Goal: Transaction & Acquisition: Purchase product/service

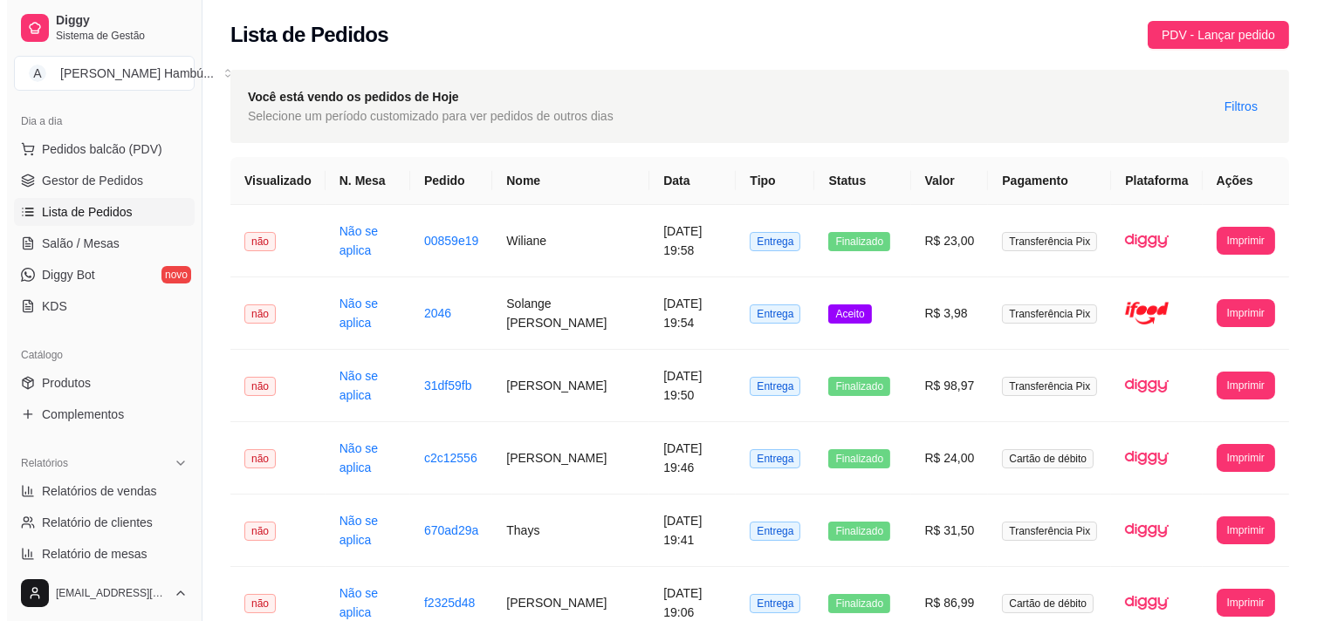
scroll to position [97, 0]
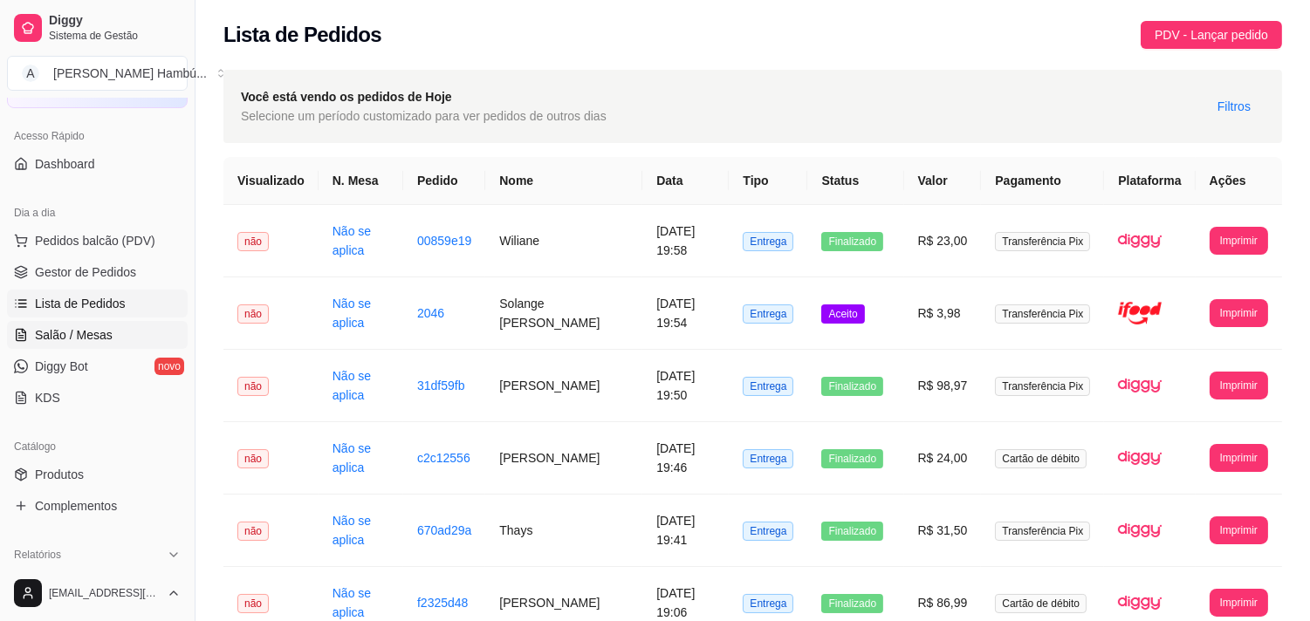
click at [93, 339] on span "Salão / Mesas" at bounding box center [74, 334] width 78 height 17
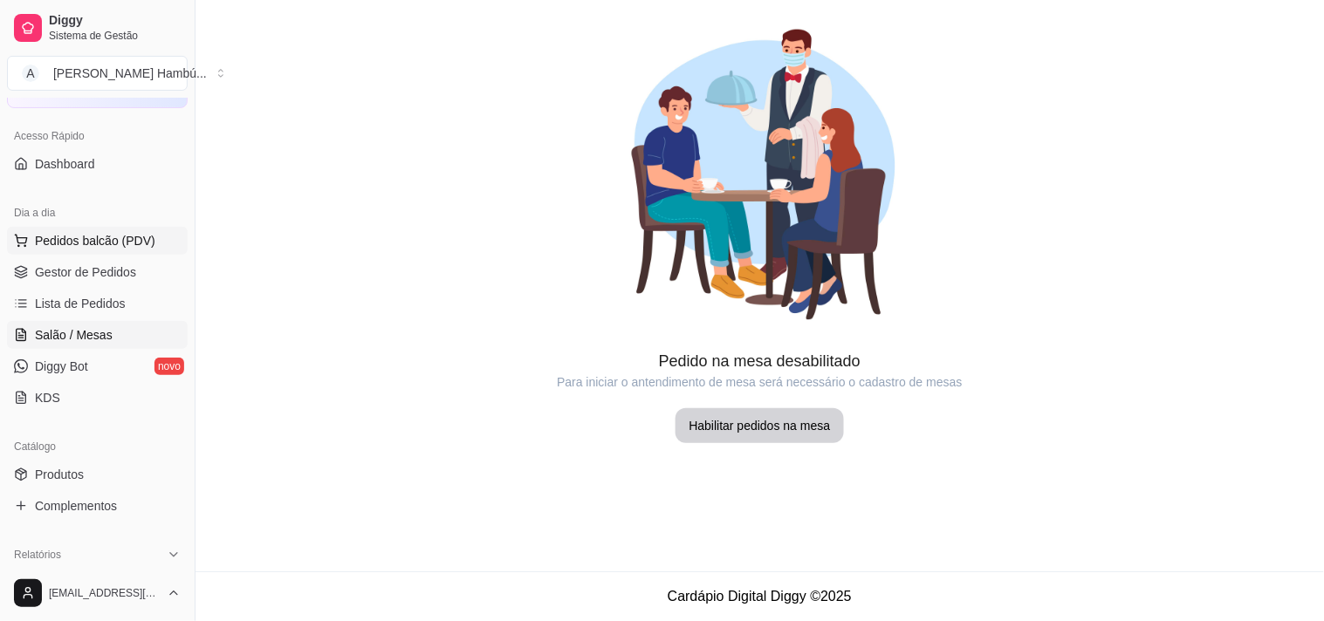
click at [117, 242] on span "Pedidos balcão (PDV)" at bounding box center [95, 240] width 120 height 17
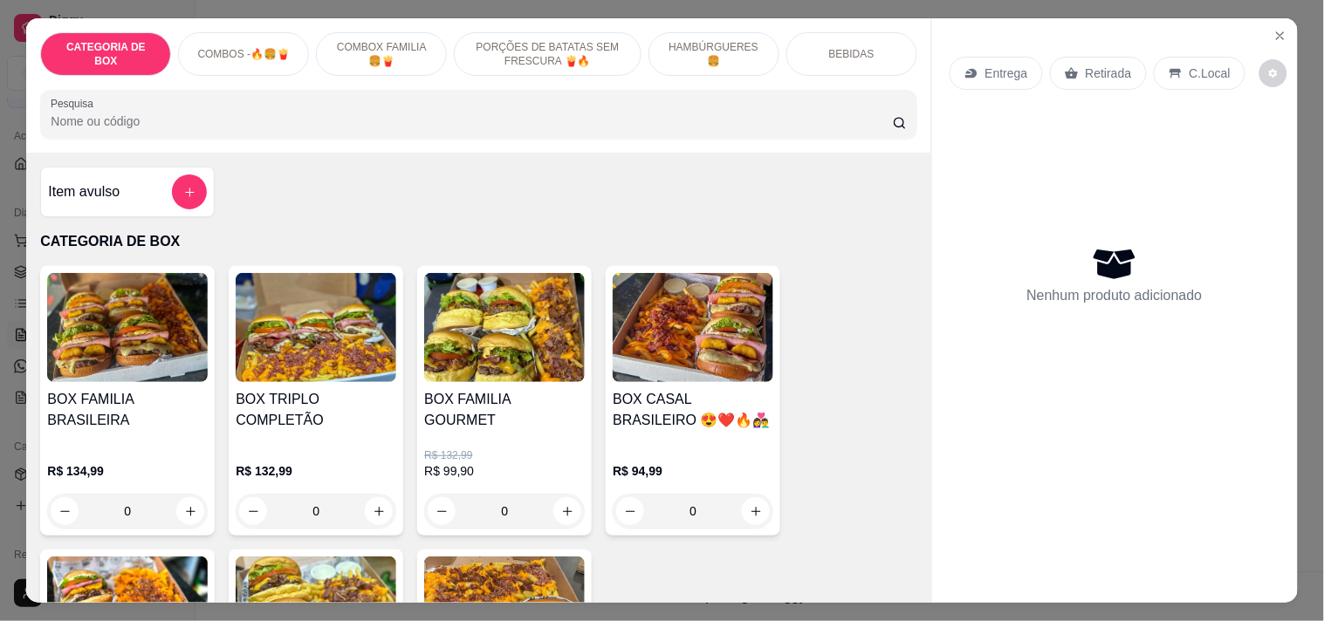
click at [718, 61] on div "HAMBÚRGUERES 🍔" at bounding box center [714, 54] width 131 height 44
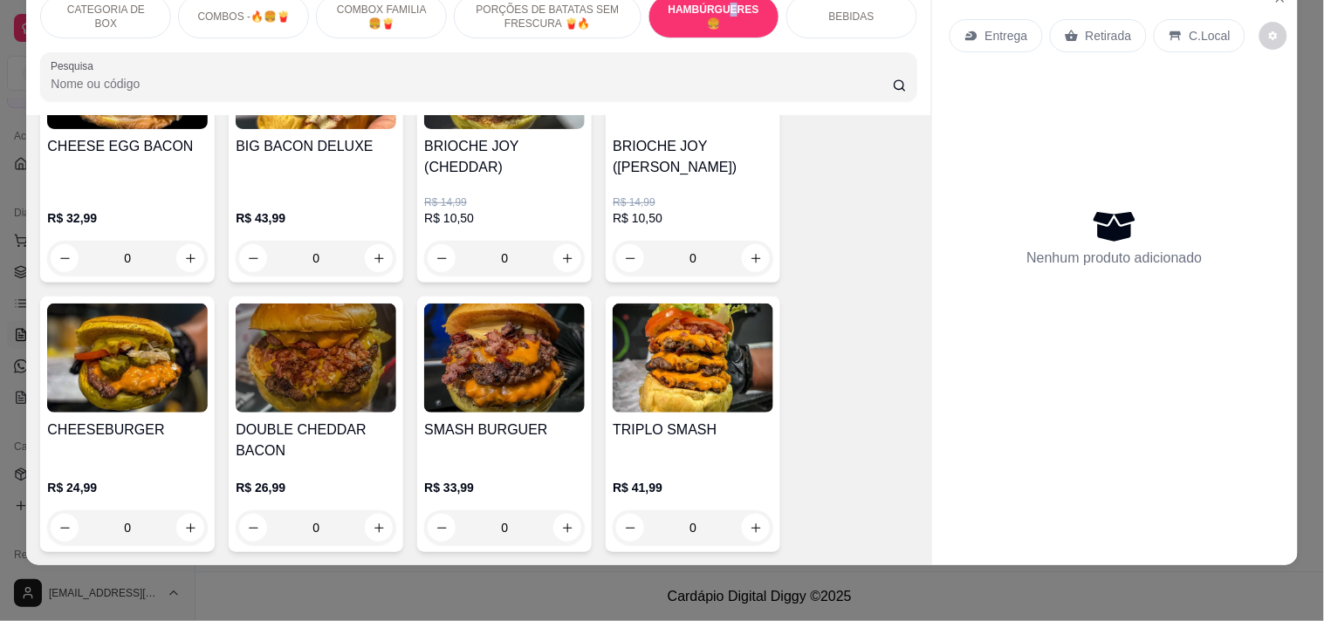
scroll to position [2756, 0]
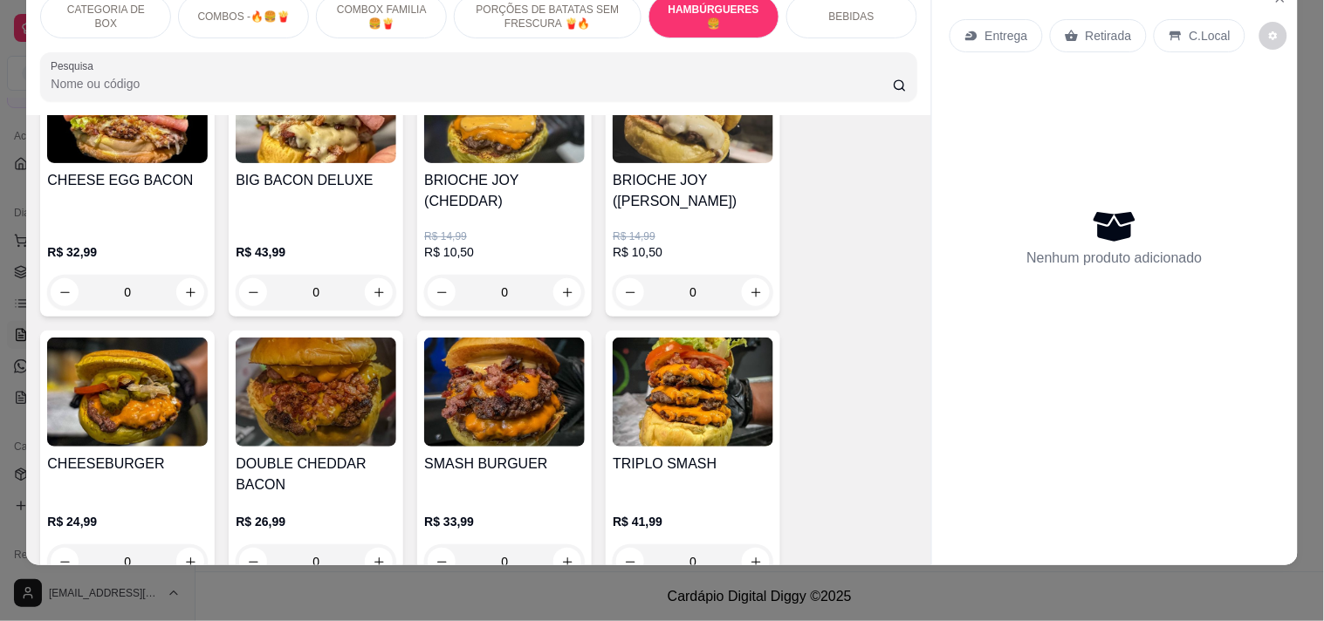
click at [740, 275] on div "0" at bounding box center [693, 292] width 161 height 35
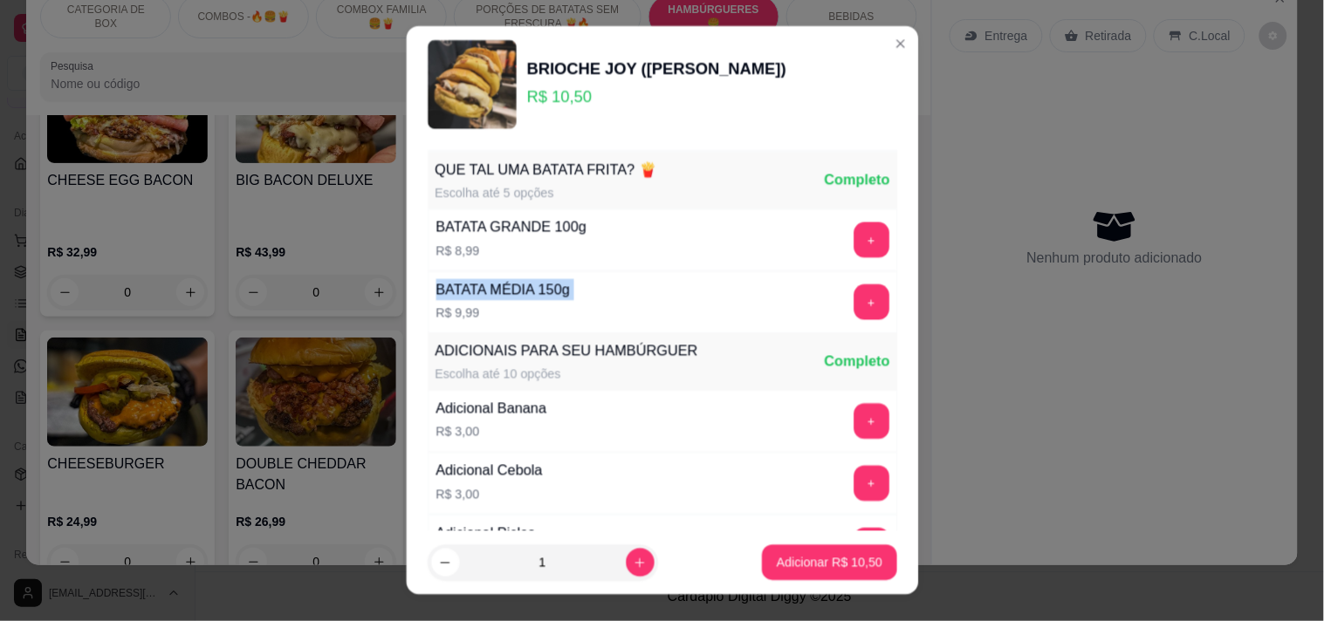
click at [740, 264] on div "BATATA GRANDE 100g R$ 8,99 +" at bounding box center [663, 240] width 470 height 62
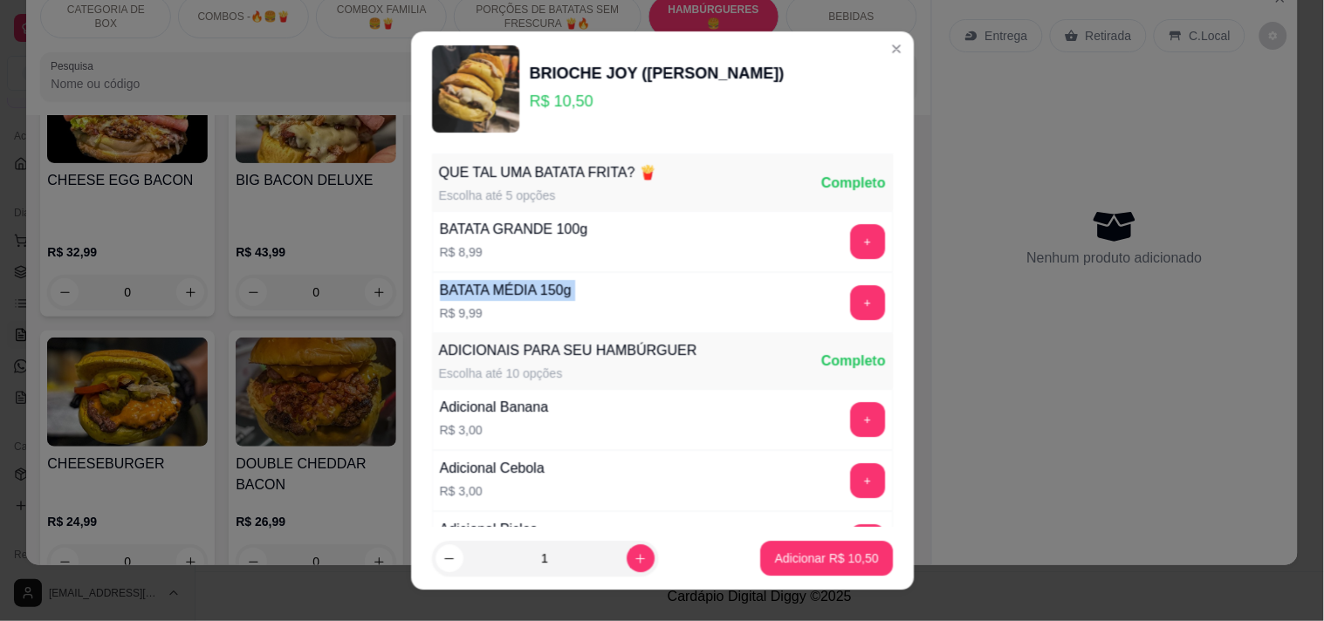
click at [740, 264] on div "BATATA GRANDE 100g R$ 8,99 +" at bounding box center [661, 241] width 461 height 61
click at [629, 560] on button "increase-product-quantity" at bounding box center [641, 559] width 28 height 28
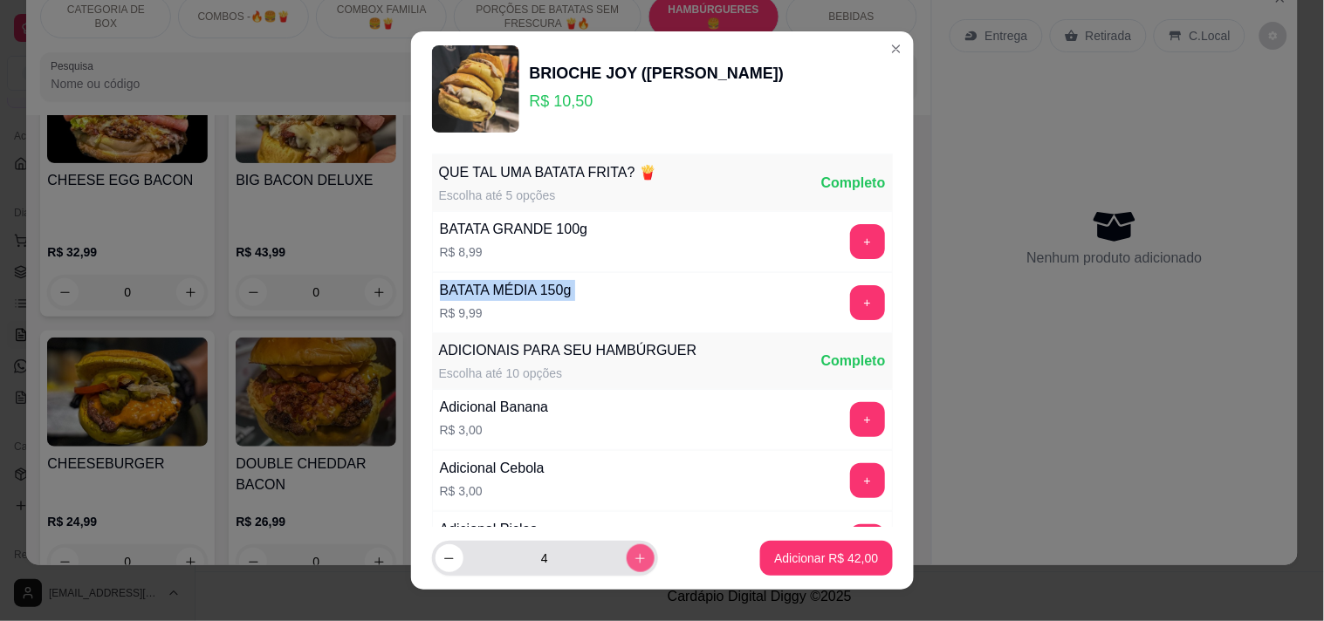
type input "5"
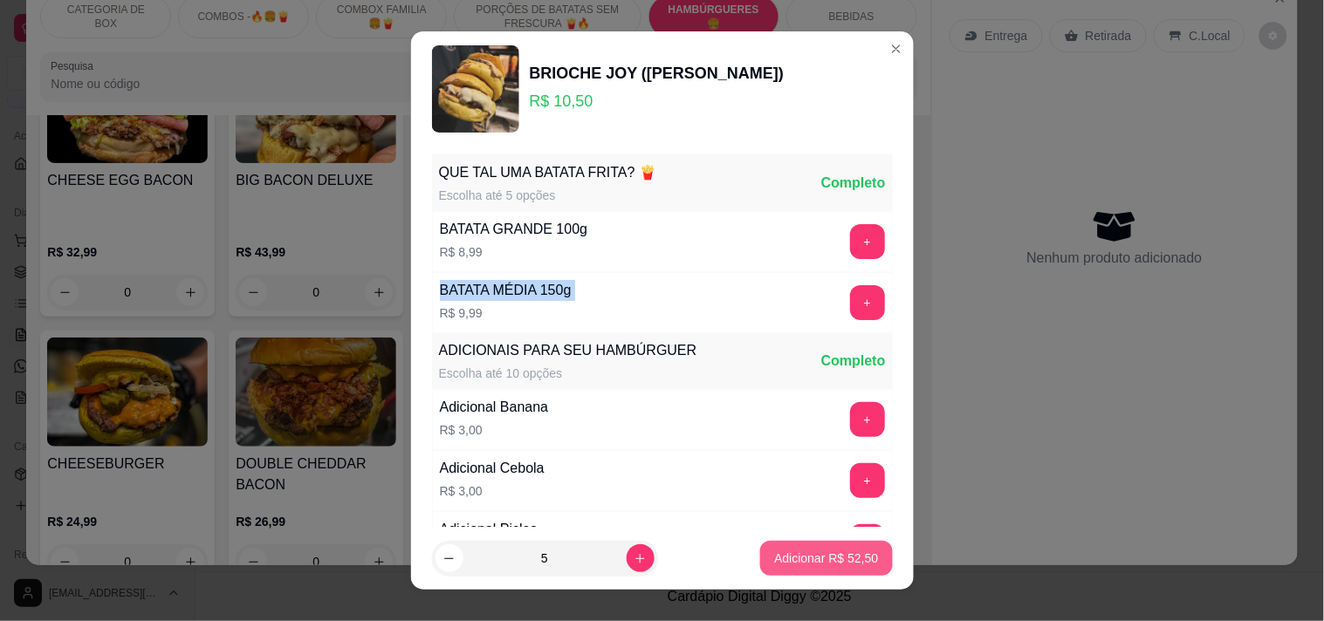
click at [804, 565] on p "Adicionar R$ 52,50" at bounding box center [826, 558] width 104 height 17
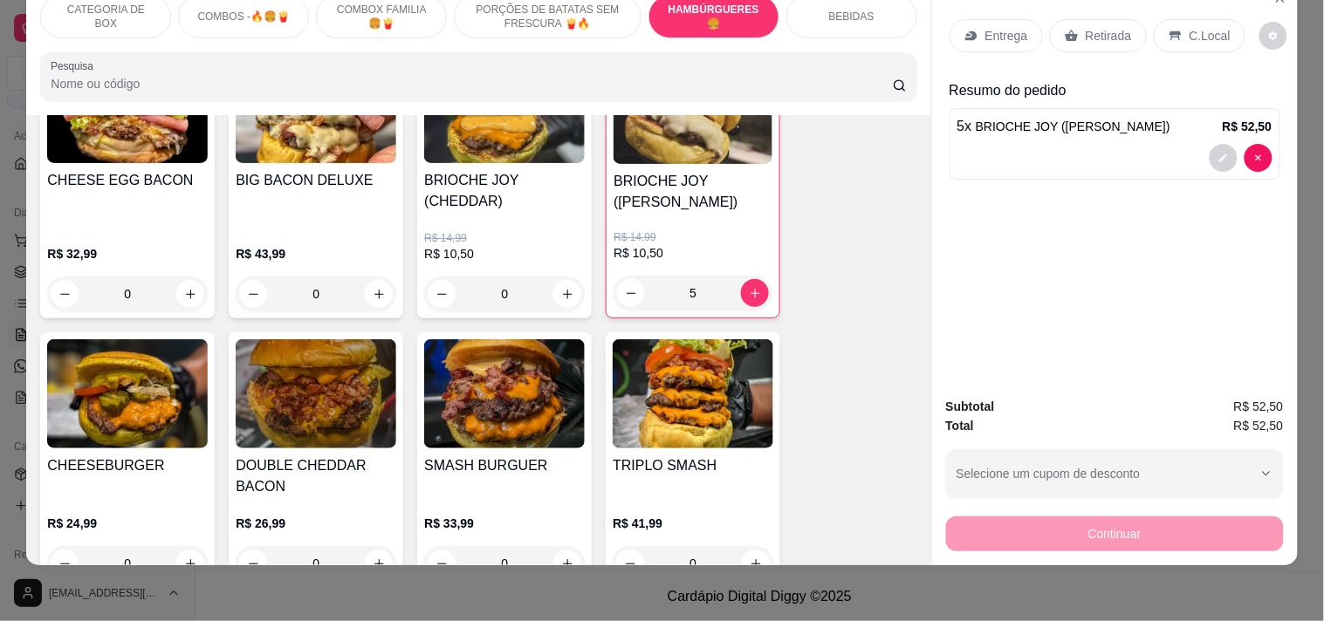
type input "5"
click at [989, 29] on p "Entrega" at bounding box center [1006, 35] width 43 height 17
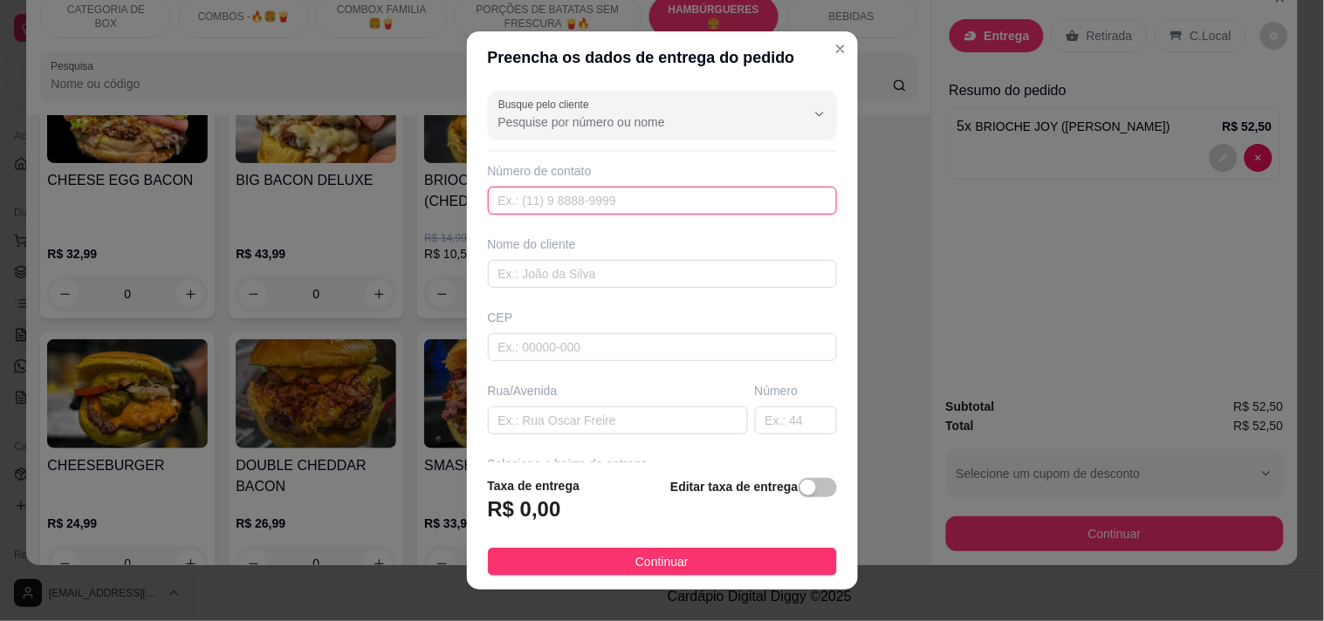
click at [573, 196] on input "text" at bounding box center [662, 201] width 349 height 28
click at [574, 290] on div "Busque pelo cliente Número de contato Nome do cliente CEP Rua/[GEOGRAPHIC_DATA]…" at bounding box center [662, 274] width 391 height 380
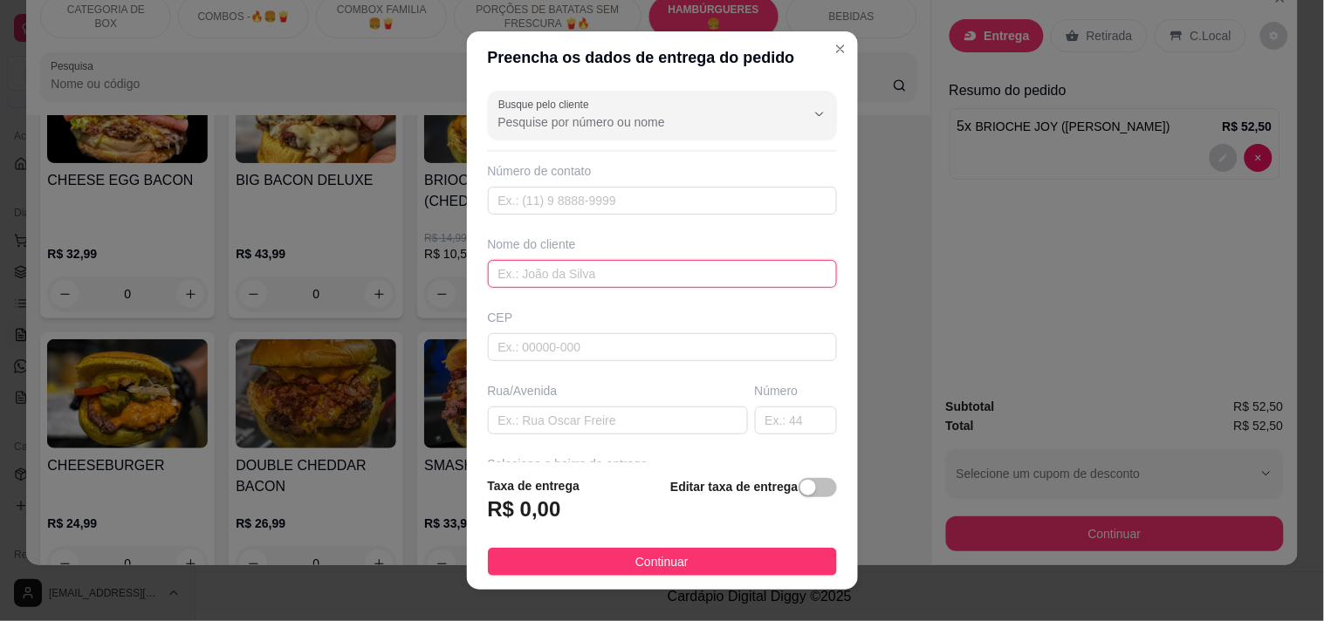
click at [581, 276] on input "text" at bounding box center [662, 274] width 349 height 28
click at [577, 342] on input "text" at bounding box center [662, 347] width 349 height 28
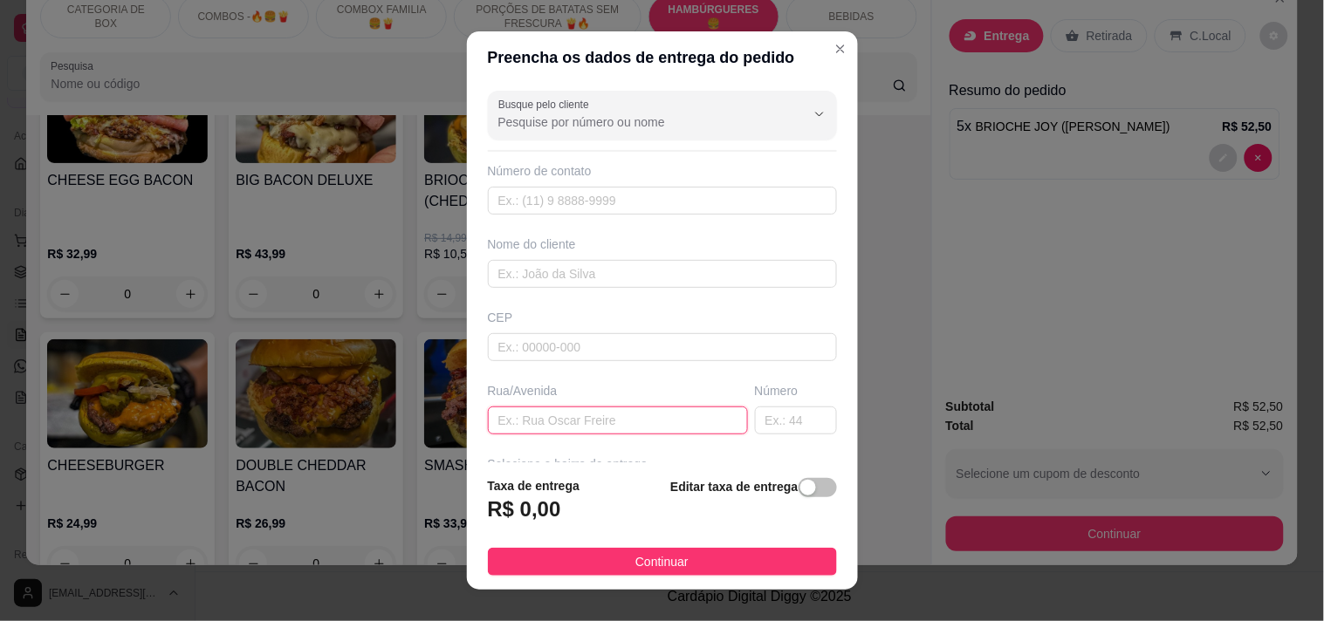
click at [544, 417] on input "text" at bounding box center [618, 421] width 260 height 28
type input "[GEOGRAPHIC_DATA][PERSON_NAME]"
click at [755, 415] on input "text" at bounding box center [796, 421] width 82 height 28
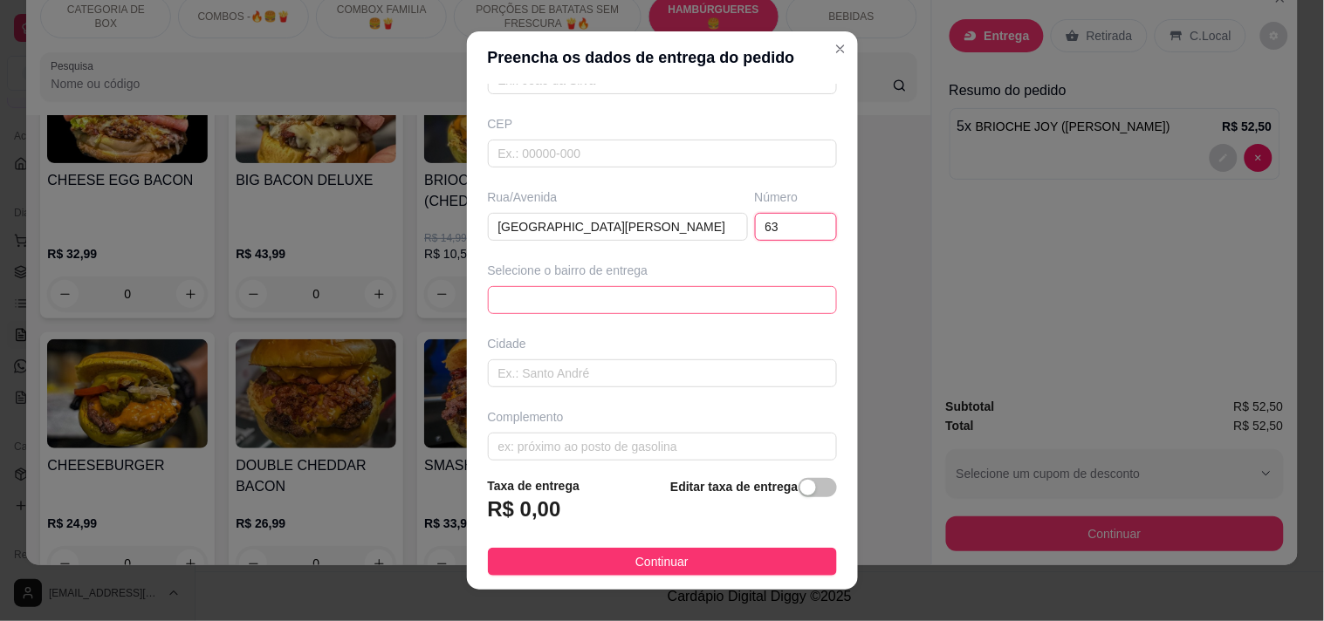
click at [594, 304] on span at bounding box center [662, 300] width 328 height 26
type input "63"
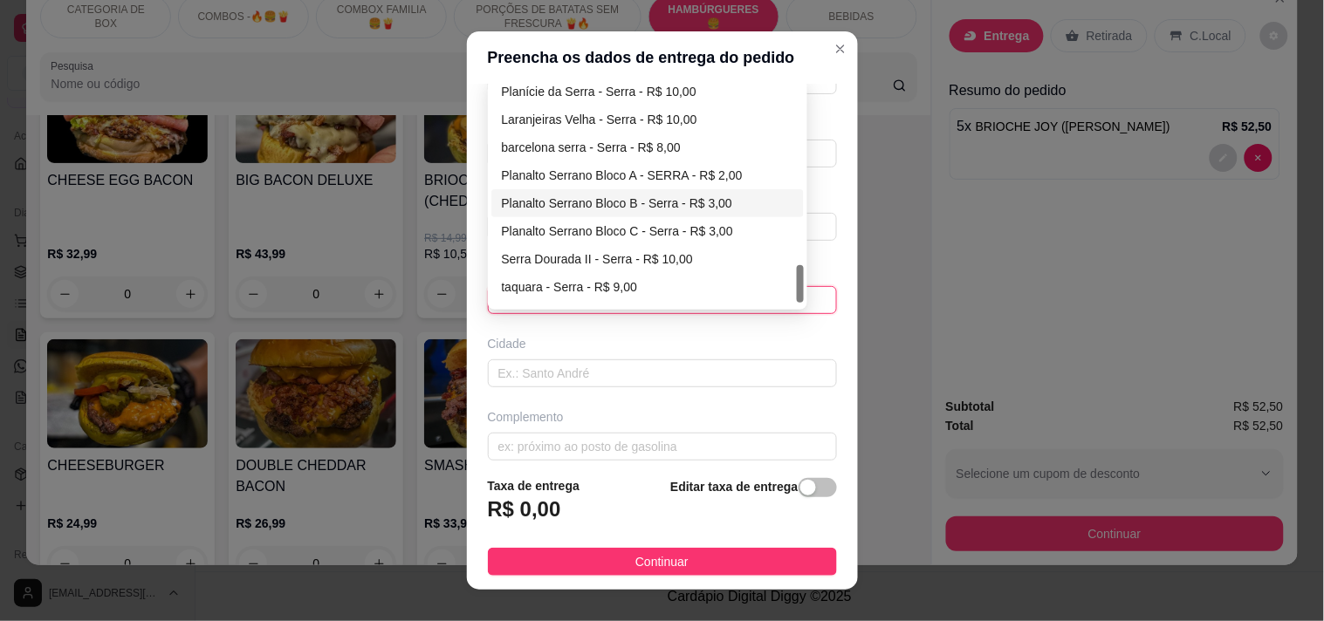
scroll to position [1088, 0]
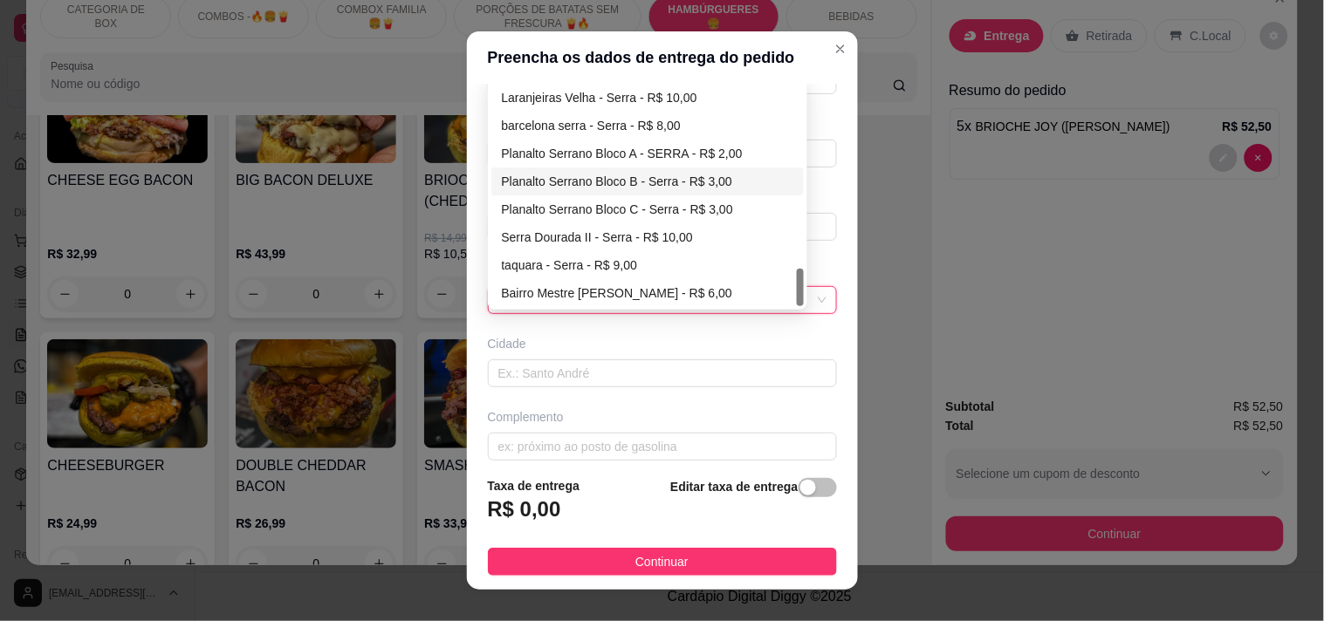
click at [629, 182] on div "Planalto Serrano Bloco B - Serra - R$ 3,00" at bounding box center [648, 181] width 292 height 19
type input "Serra"
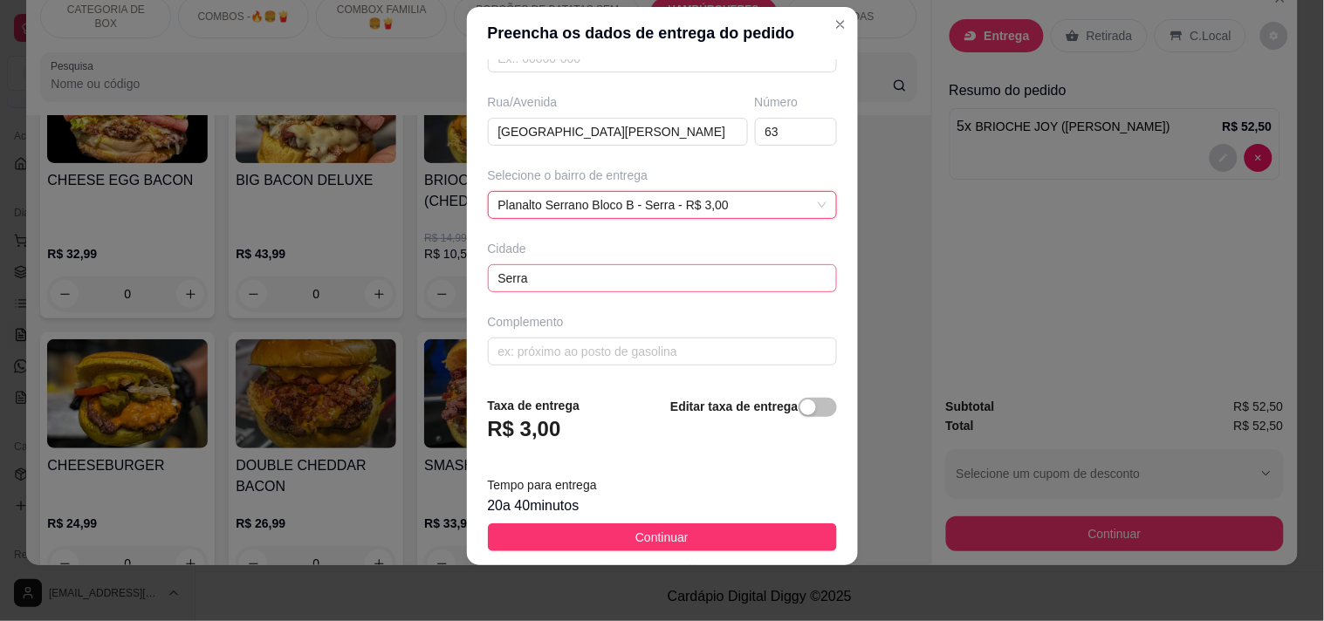
scroll to position [0, 0]
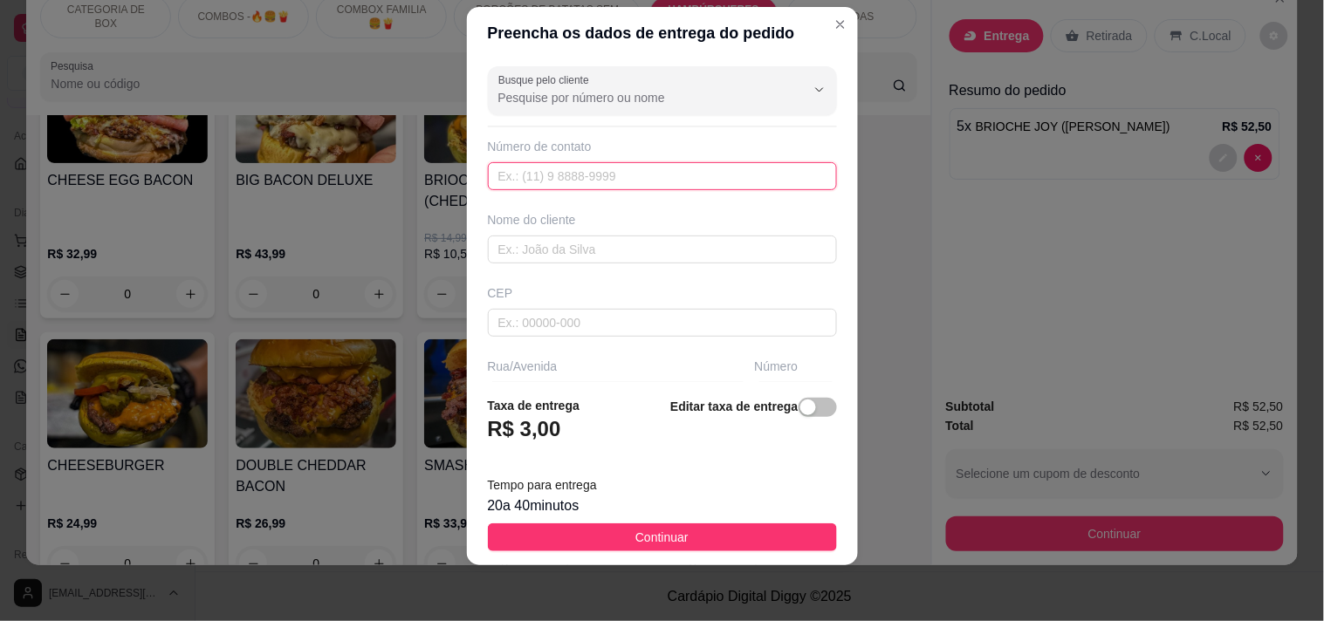
click at [574, 175] on input "text" at bounding box center [662, 176] width 349 height 28
paste input "[PHONE_NUMBER]"
type input "[PHONE_NUMBER]"
click at [589, 256] on input "text" at bounding box center [662, 250] width 349 height 28
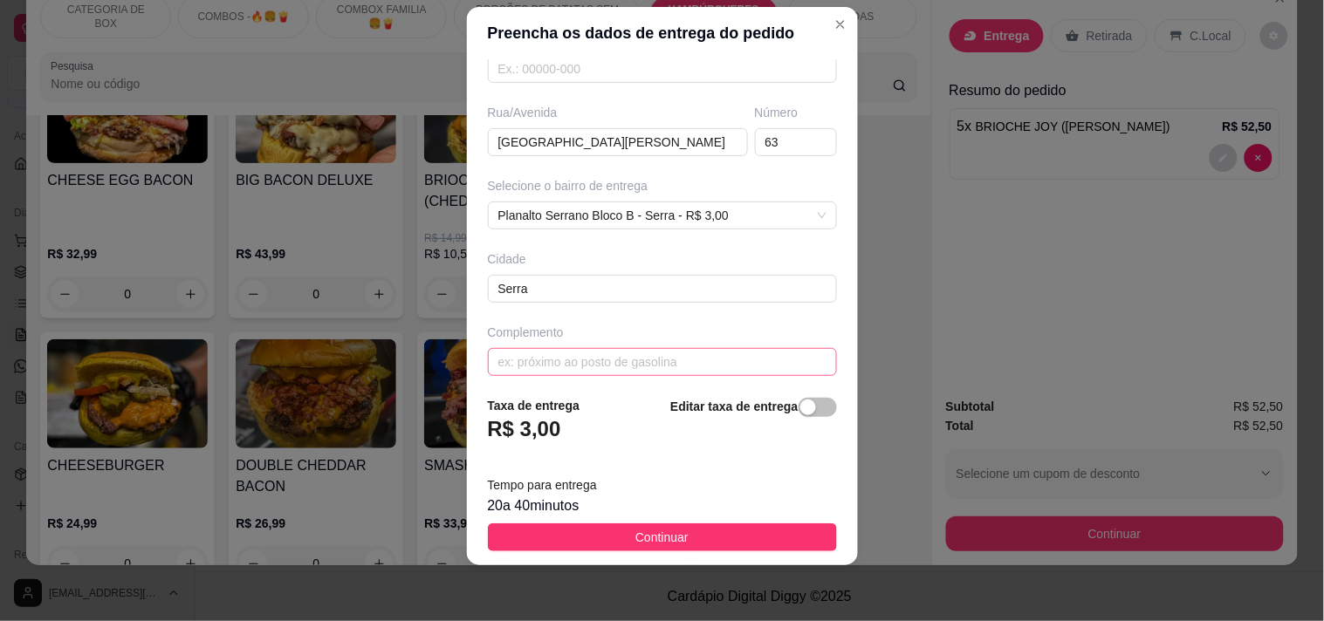
scroll to position [265, 0]
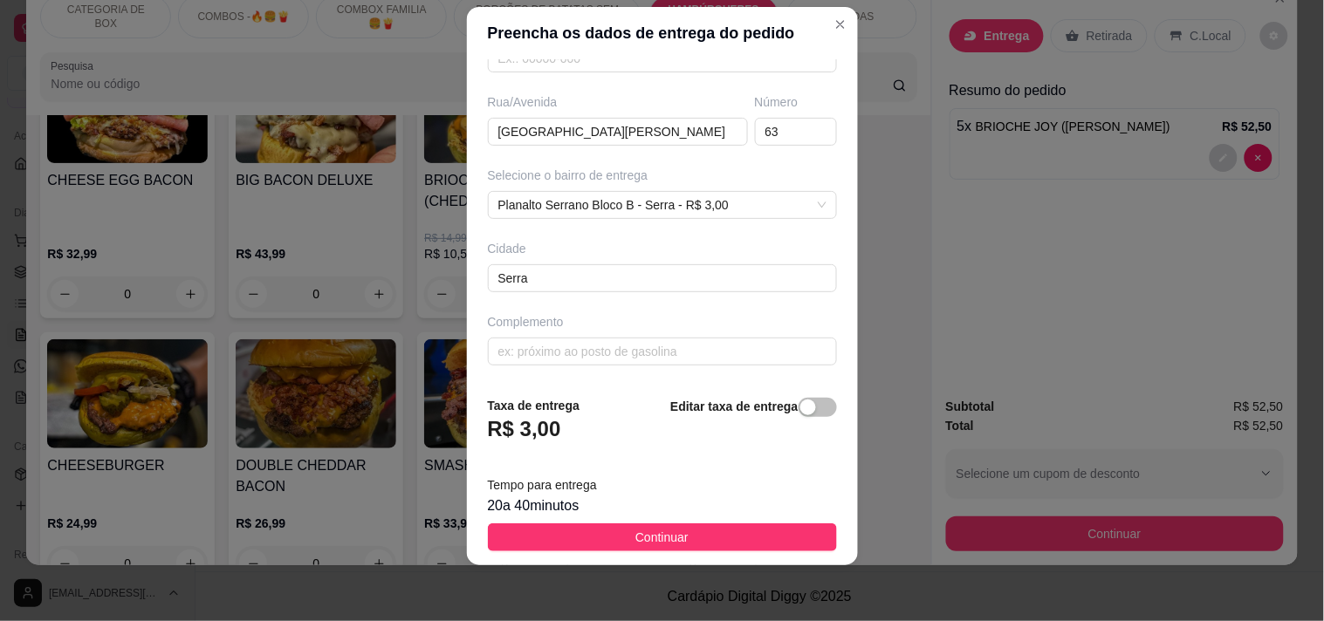
type input "Jaqueline"
click at [577, 529] on button "Continuar" at bounding box center [662, 538] width 349 height 28
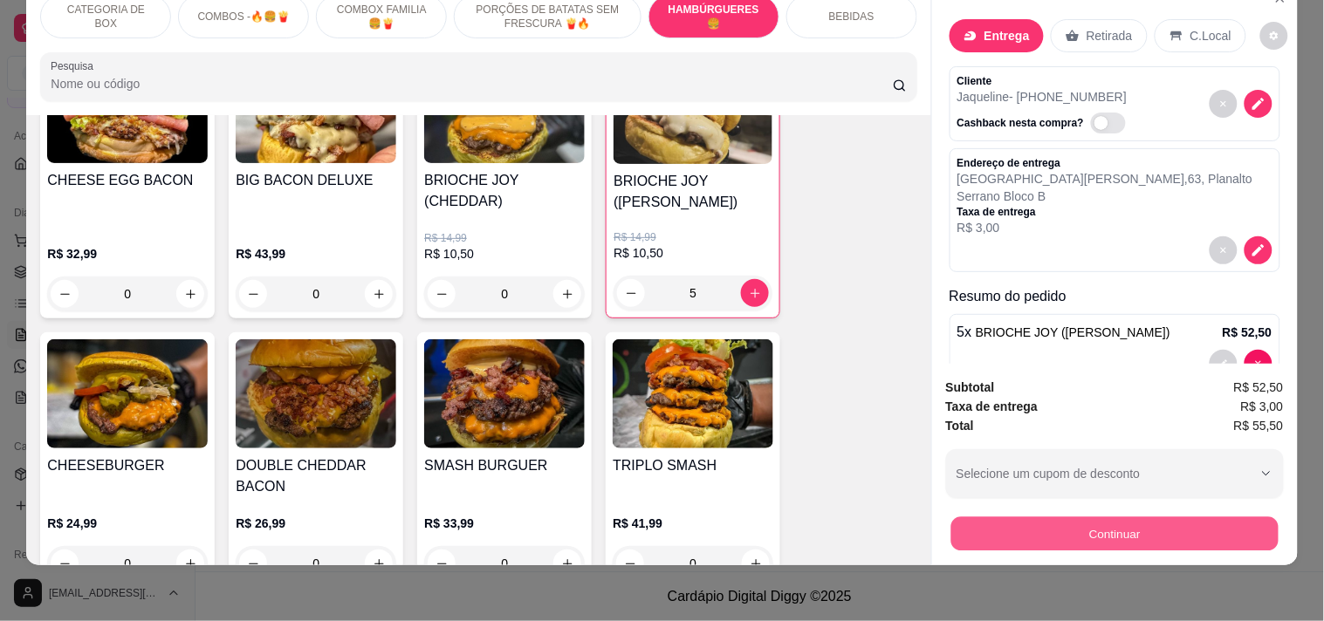
click at [1095, 532] on button "Continuar" at bounding box center [1114, 534] width 327 height 34
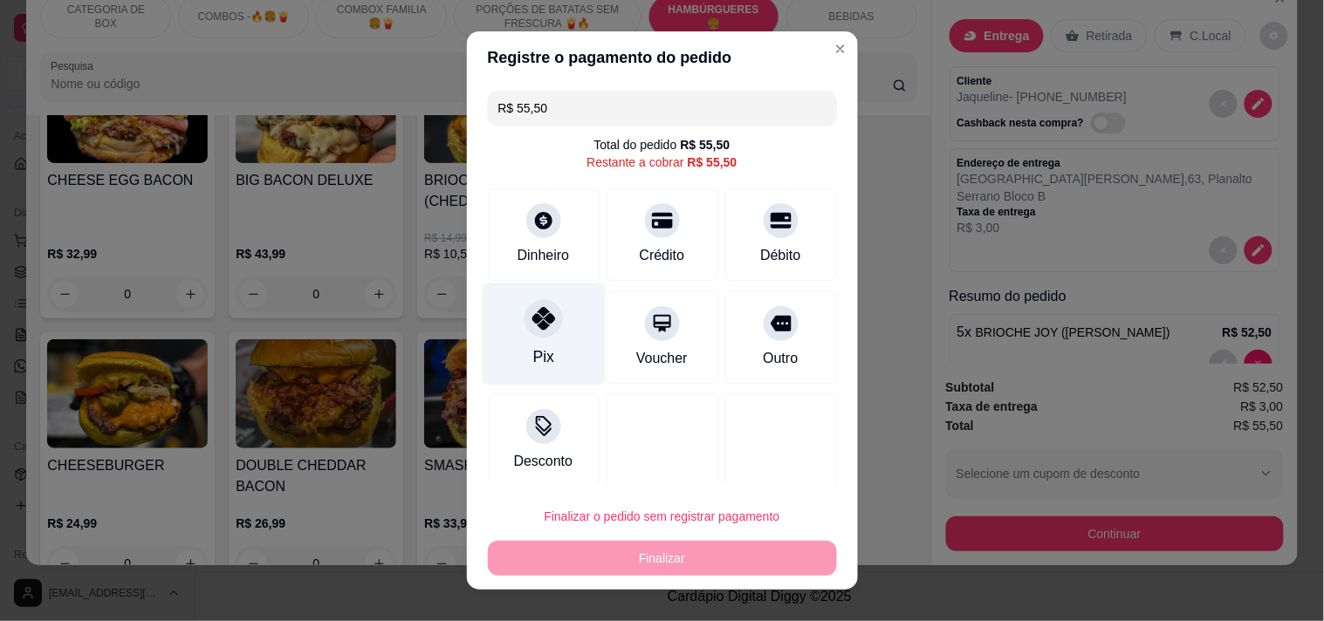
click at [535, 342] on div "Pix" at bounding box center [543, 334] width 123 height 102
type input "R$ 0,00"
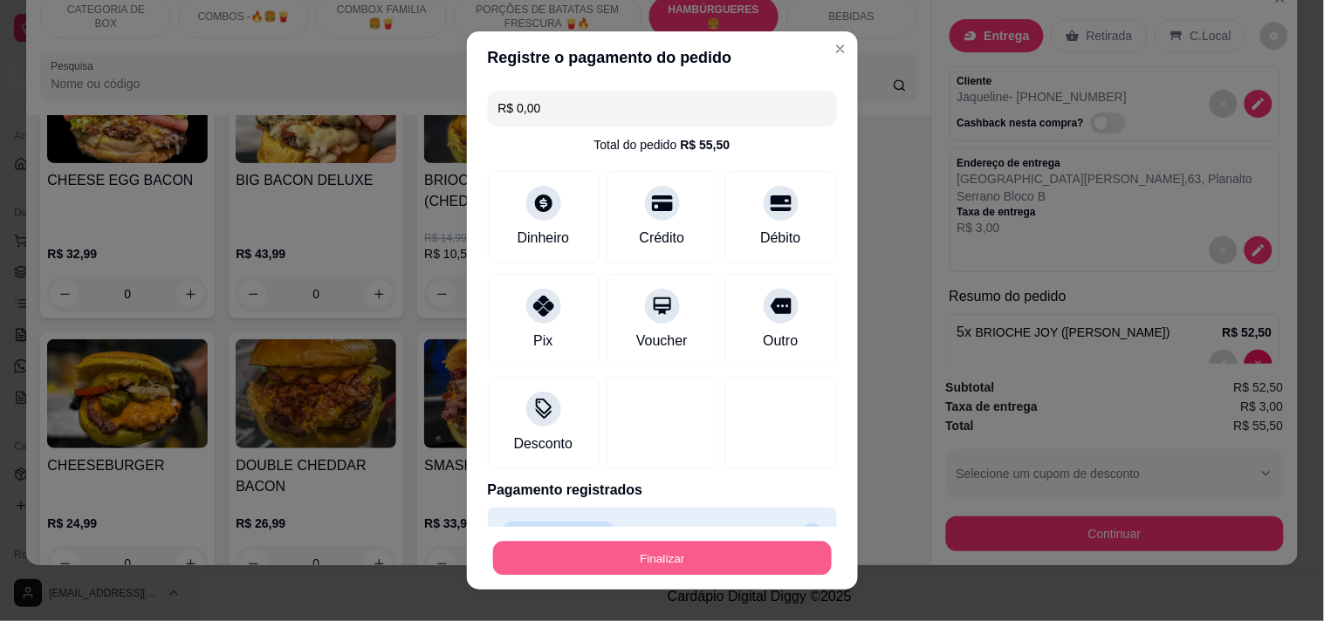
click at [632, 562] on button "Finalizar" at bounding box center [662, 559] width 339 height 34
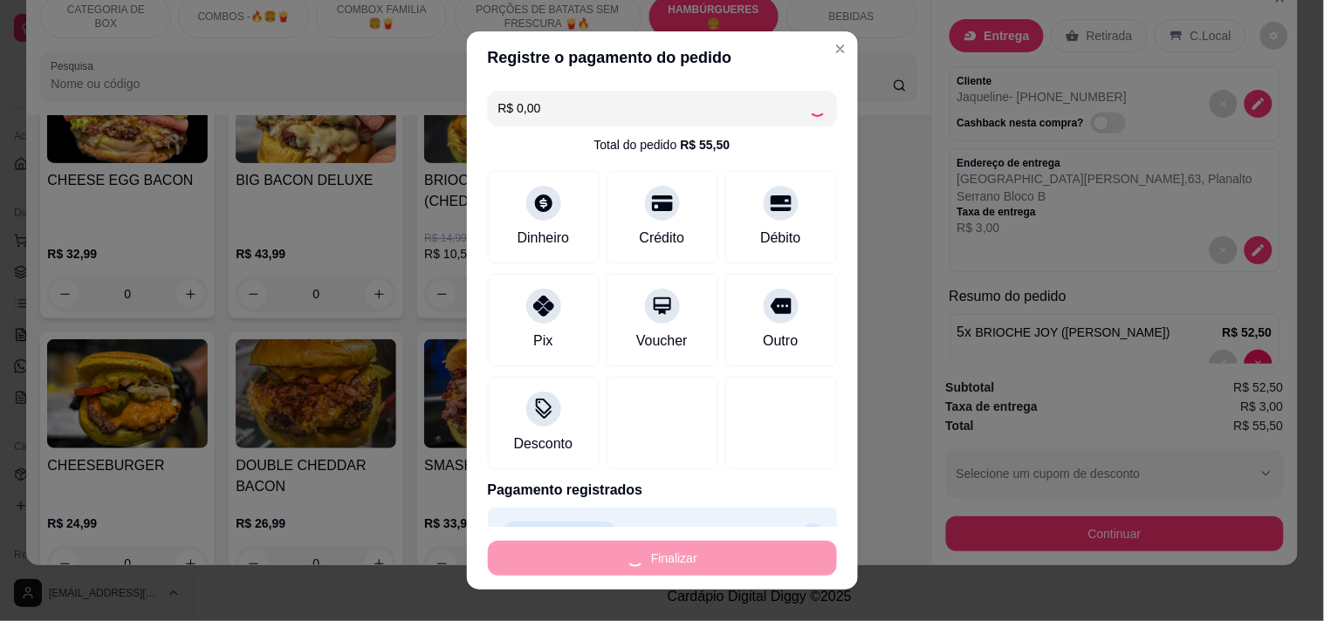
type input "0"
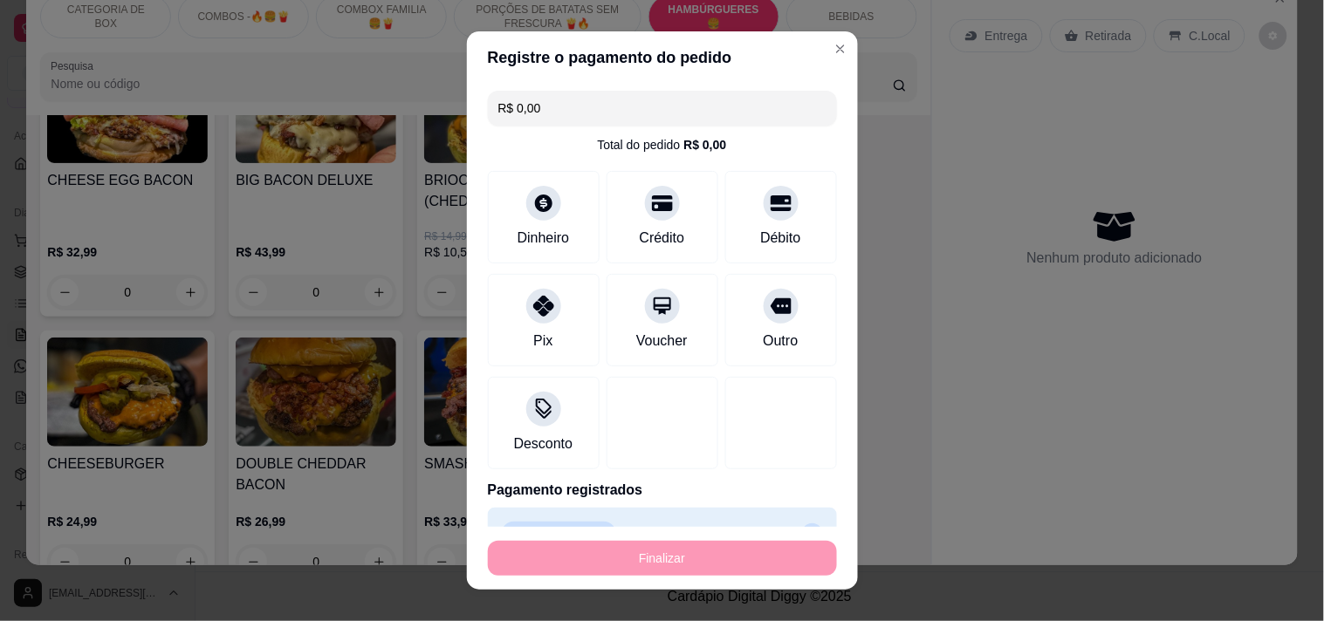
type input "-R$ 55,50"
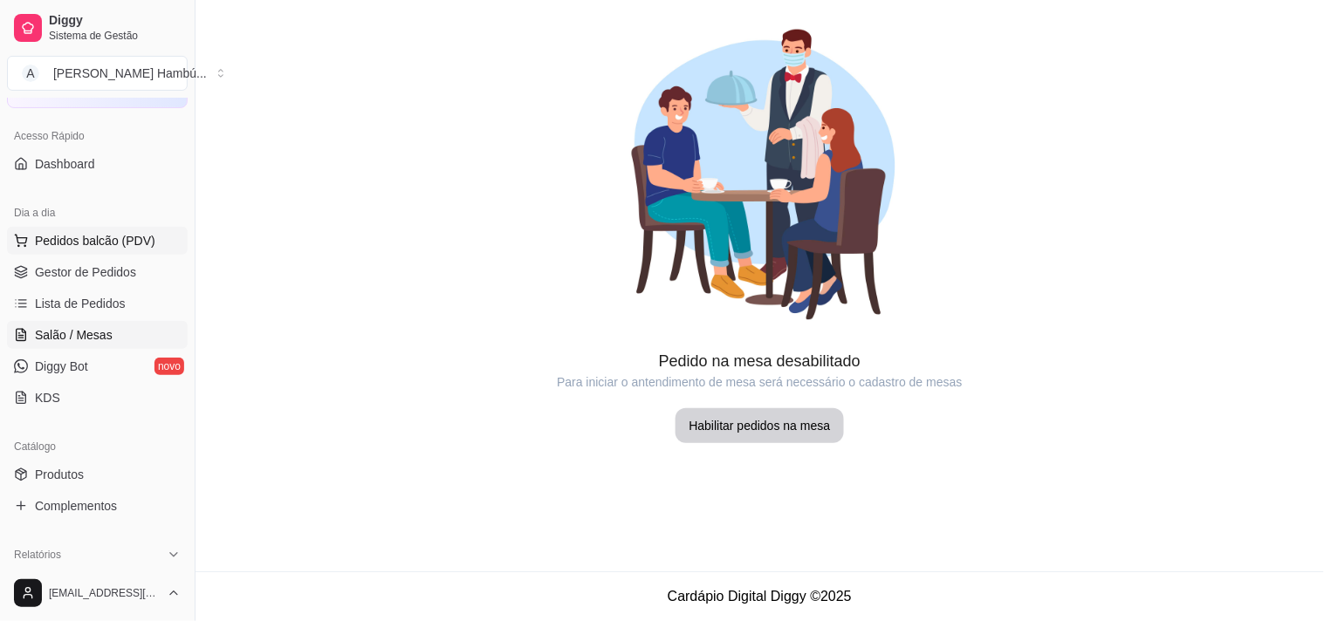
click at [127, 249] on button "Pedidos balcão (PDV)" at bounding box center [97, 241] width 181 height 28
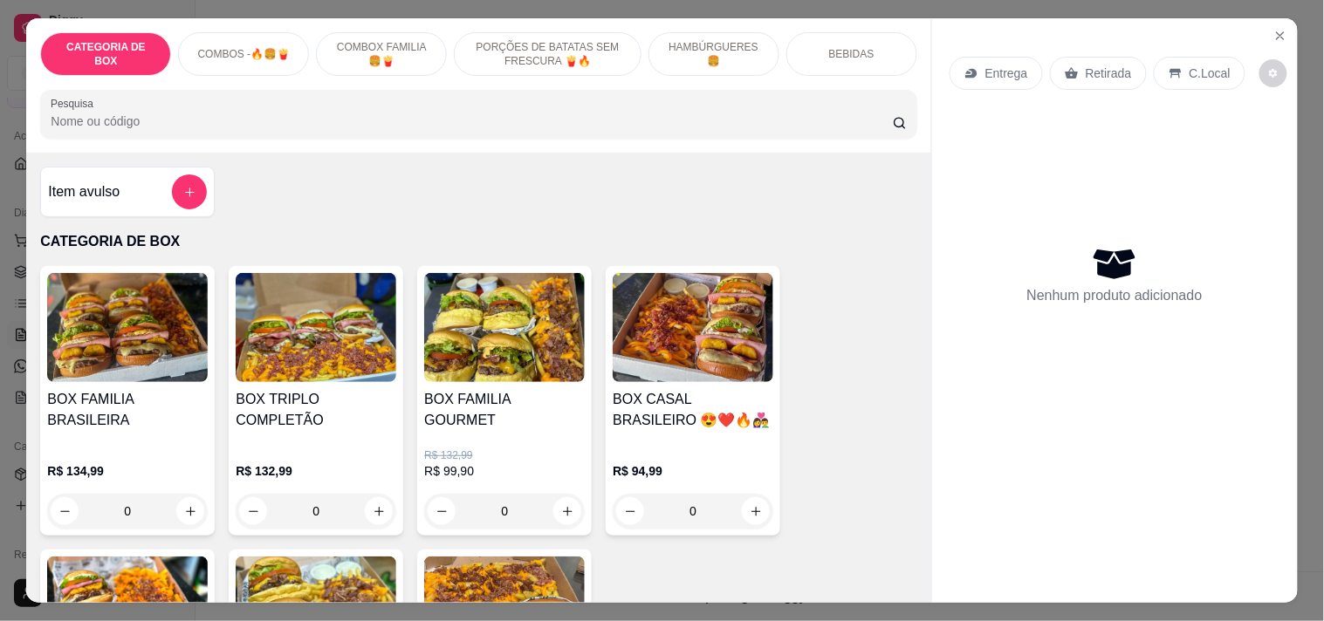
click at [119, 231] on p "CATEGORIA DE BOX" at bounding box center [478, 241] width 876 height 21
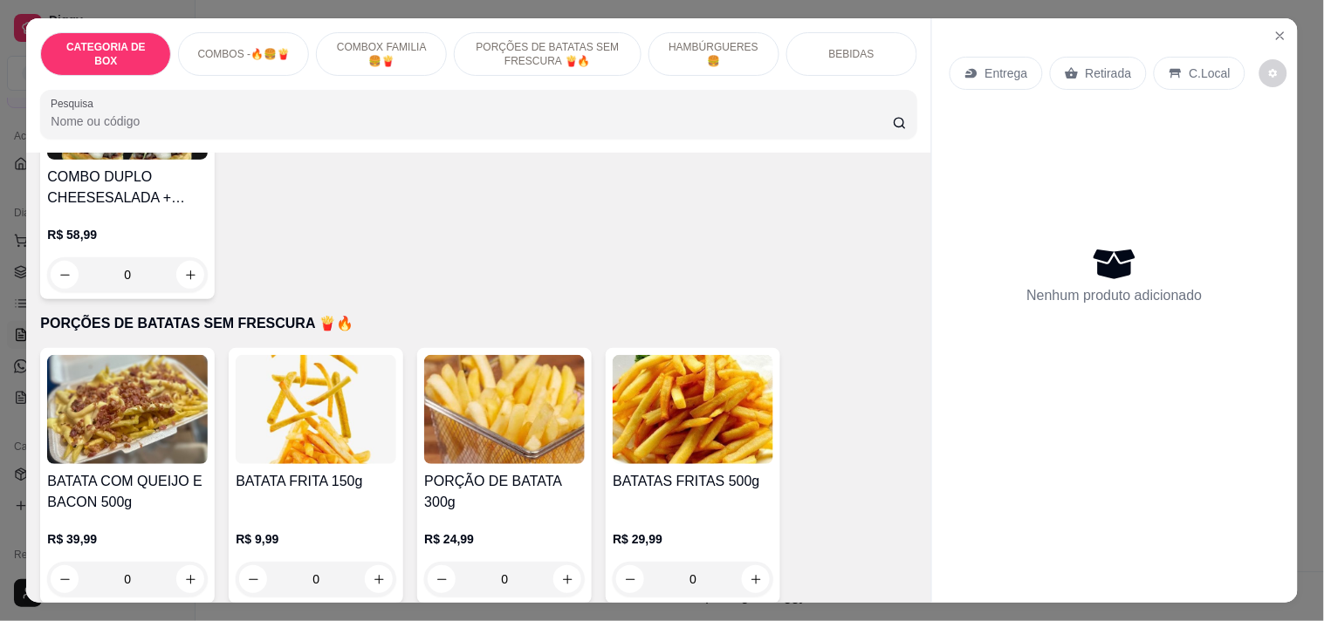
drag, startPoint x: 895, startPoint y: 49, endPoint x: 871, endPoint y: 44, distance: 24.1
click at [894, 49] on div "BEBIDAS" at bounding box center [851, 54] width 131 height 44
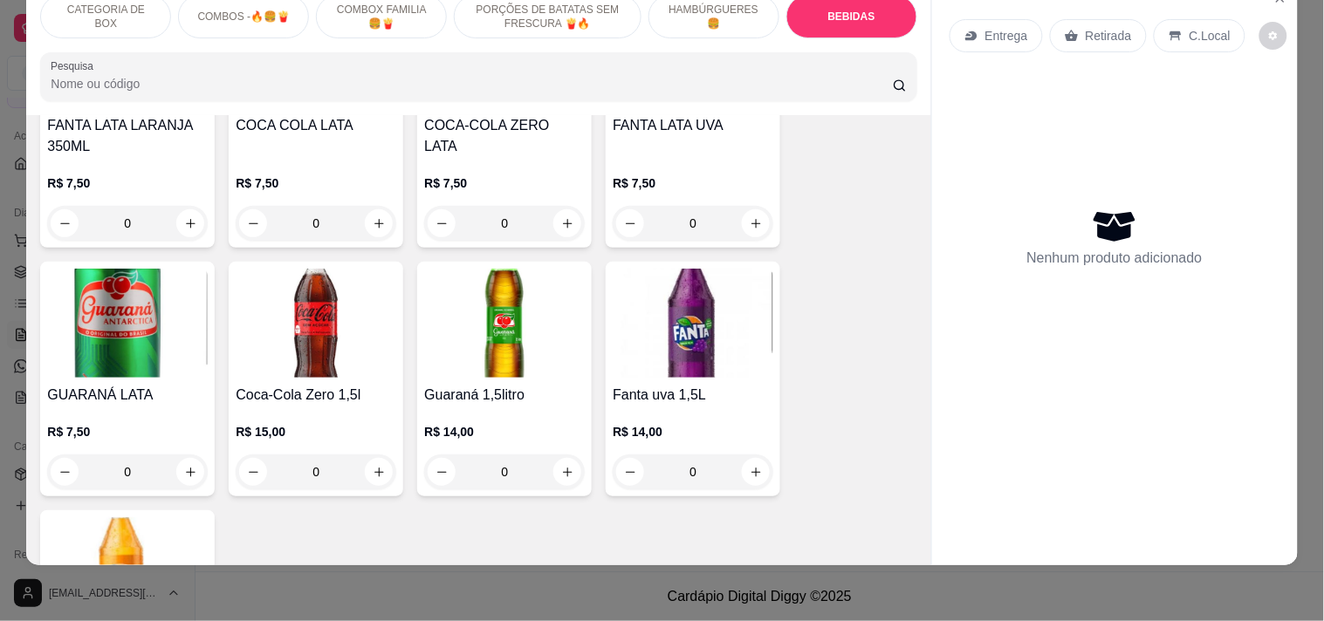
scroll to position [11, 0]
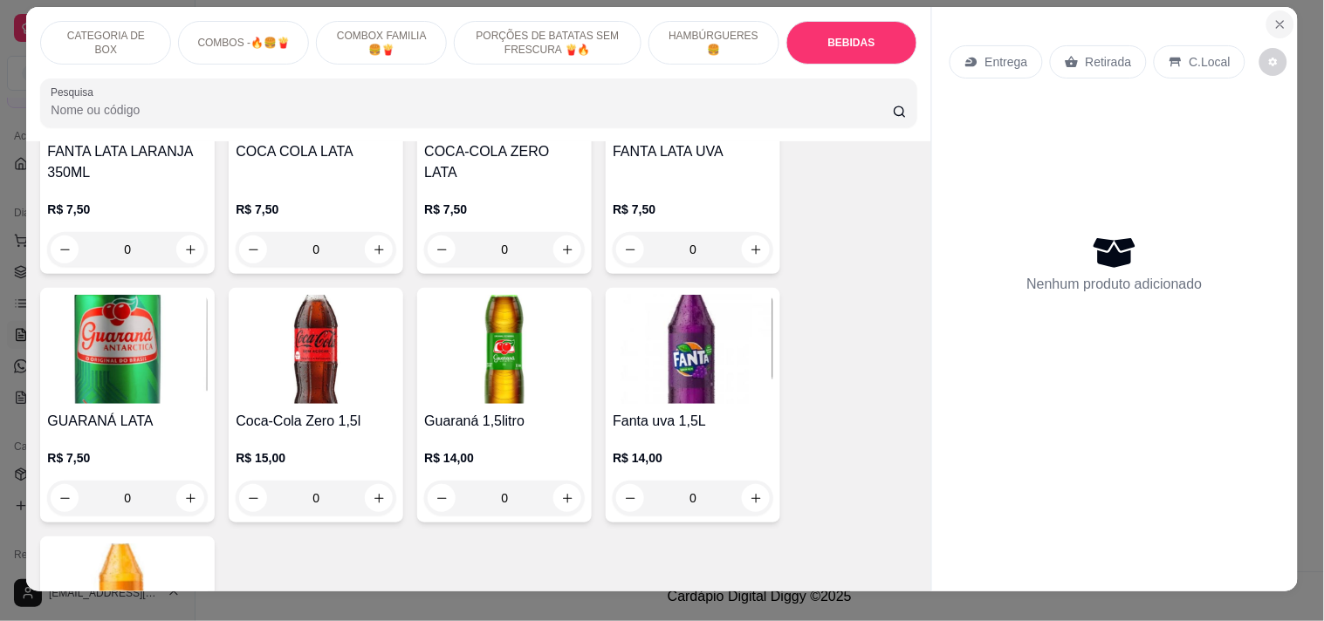
click at [1277, 21] on icon "Close" at bounding box center [1280, 24] width 7 height 7
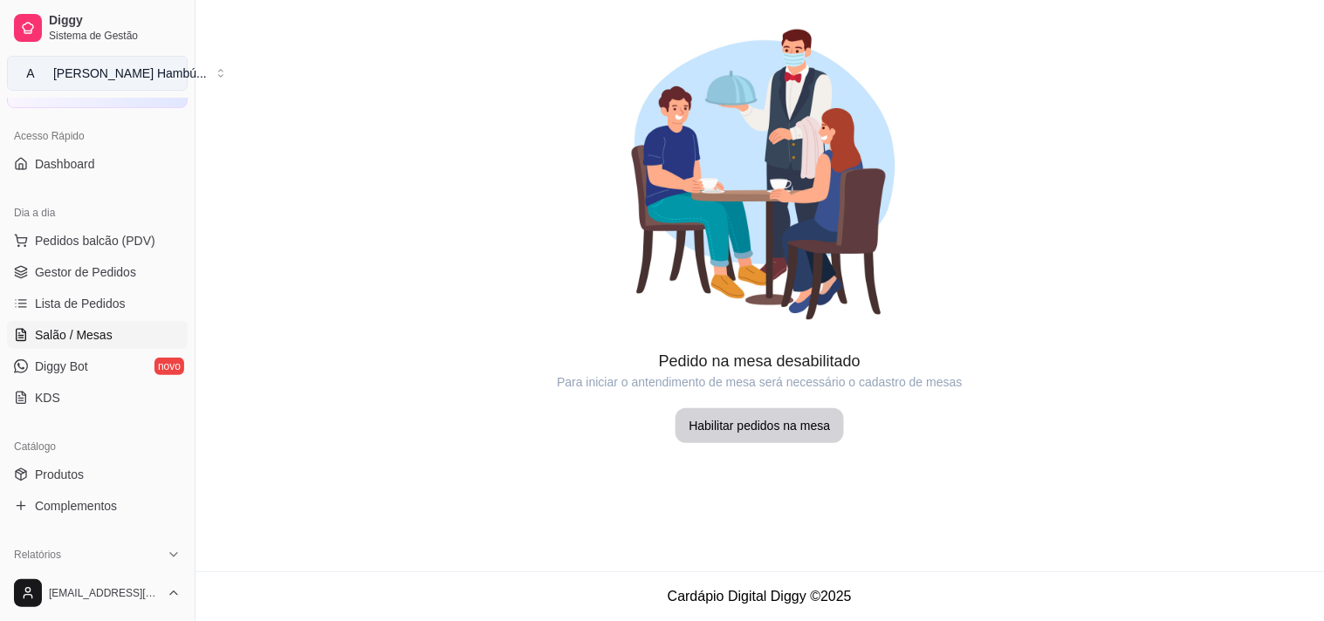
click at [111, 80] on div "[PERSON_NAME] Hambú ..." at bounding box center [130, 73] width 154 height 17
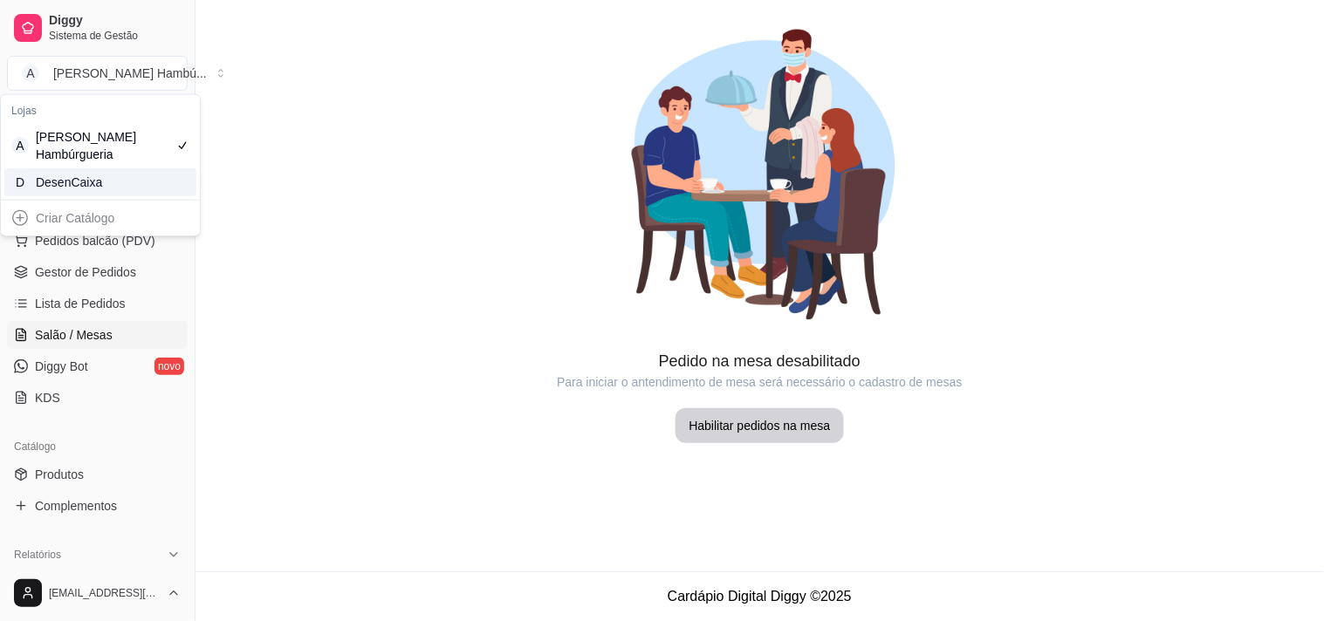
click at [136, 183] on div "D DesenCaixa" at bounding box center [100, 182] width 192 height 28
click at [102, 239] on span "Pedidos balcão (PDV)" at bounding box center [95, 240] width 120 height 17
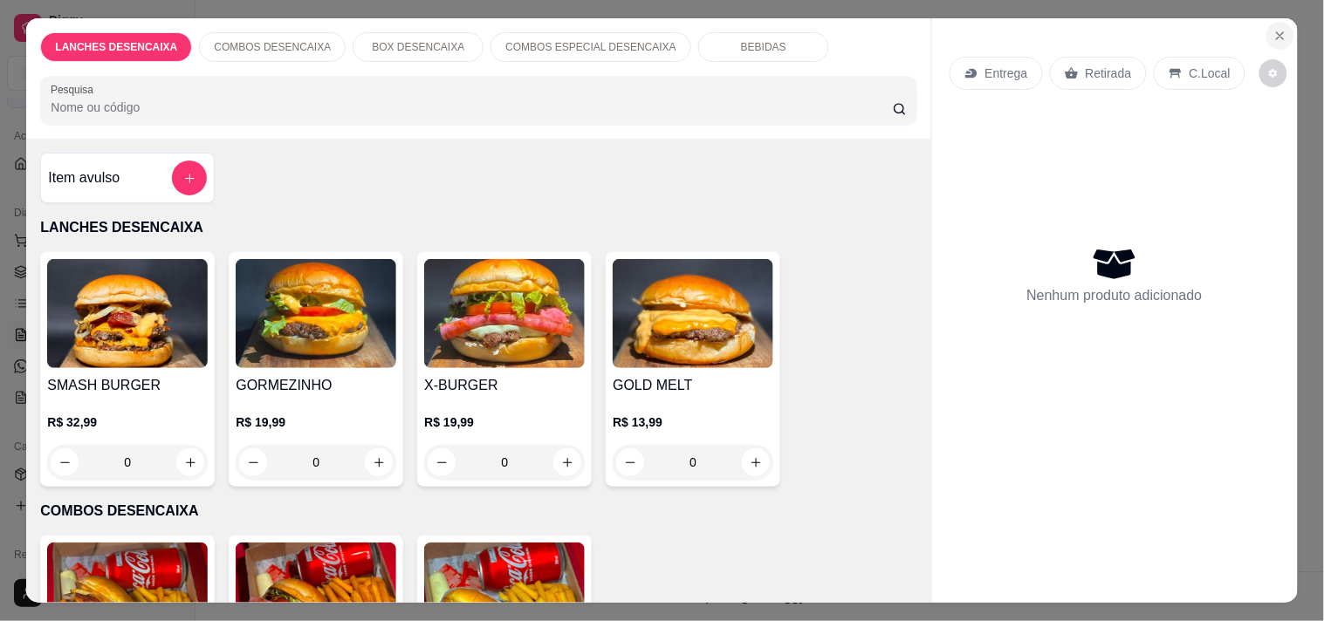
click at [1274, 29] on icon "Close" at bounding box center [1280, 36] width 14 height 14
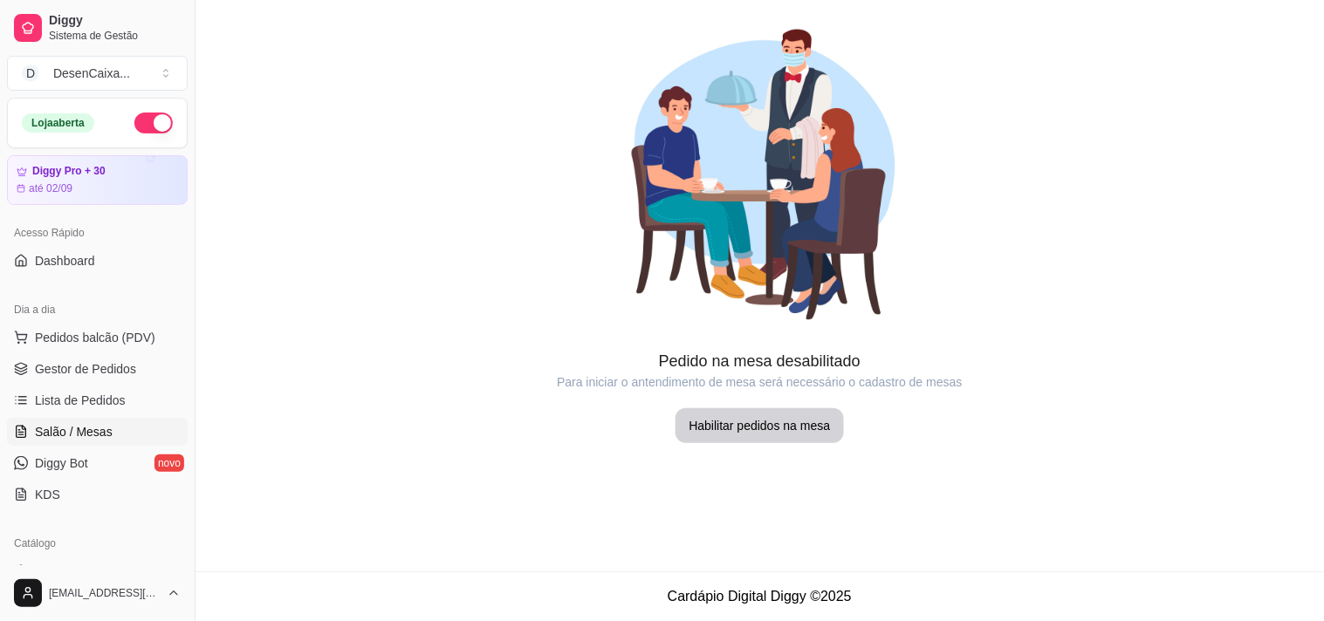
drag, startPoint x: 248, startPoint y: 203, endPoint x: 251, endPoint y: 147, distance: 56.0
click at [248, 202] on div at bounding box center [760, 174] width 1129 height 349
click at [68, 118] on div "Loja aberta" at bounding box center [58, 122] width 72 height 19
click at [49, 179] on div "Diggy Pro + 30 até 02/09" at bounding box center [97, 180] width 161 height 31
click button "Entrar com Google"
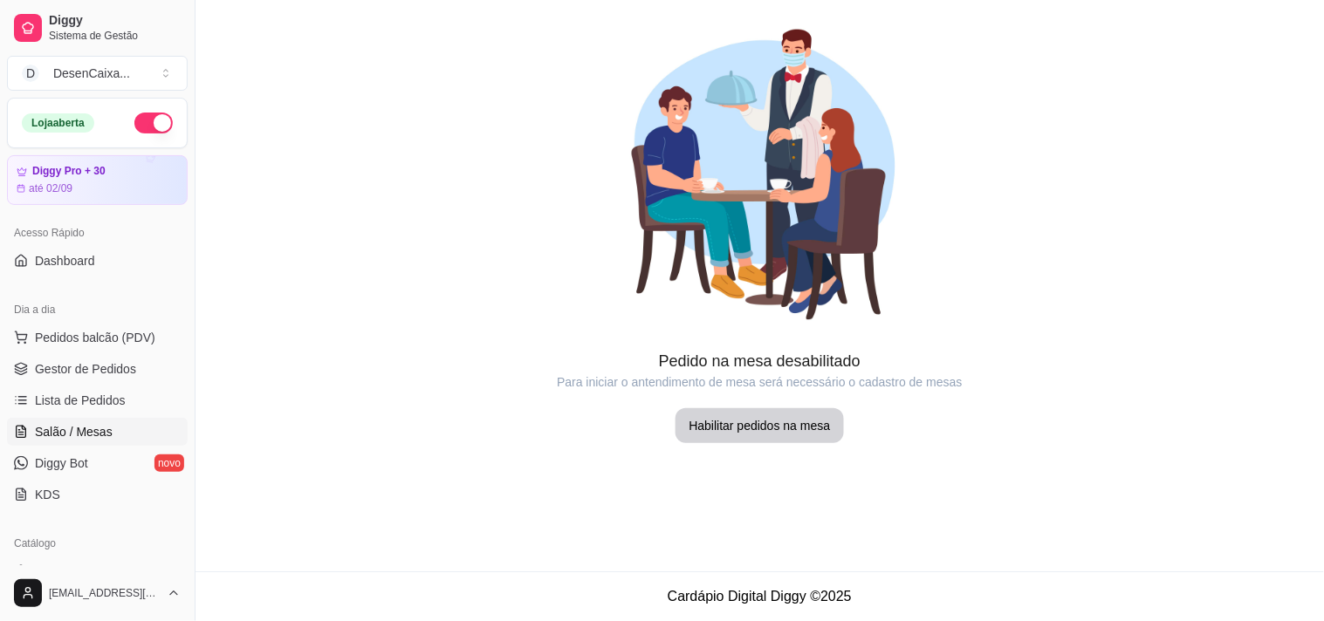
click at [52, 125] on div "Loja aberta" at bounding box center [58, 122] width 72 height 19
click at [83, 260] on span "Dashboard" at bounding box center [65, 260] width 60 height 17
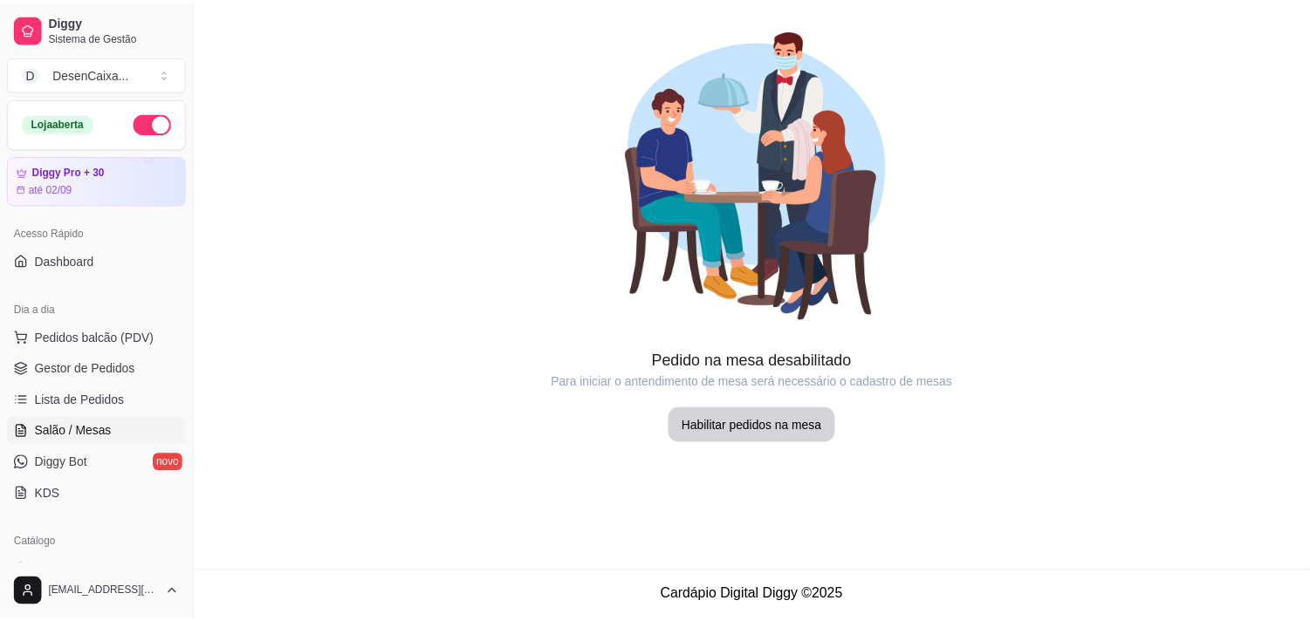
click icon "Copy to clipboard"
click at [100, 79] on div "DesenCaixa ..." at bounding box center [91, 73] width 77 height 17
click div "A [PERSON_NAME] Hambúrgueria"
click at [106, 395] on span "Lista de Pedidos" at bounding box center [80, 400] width 91 height 17
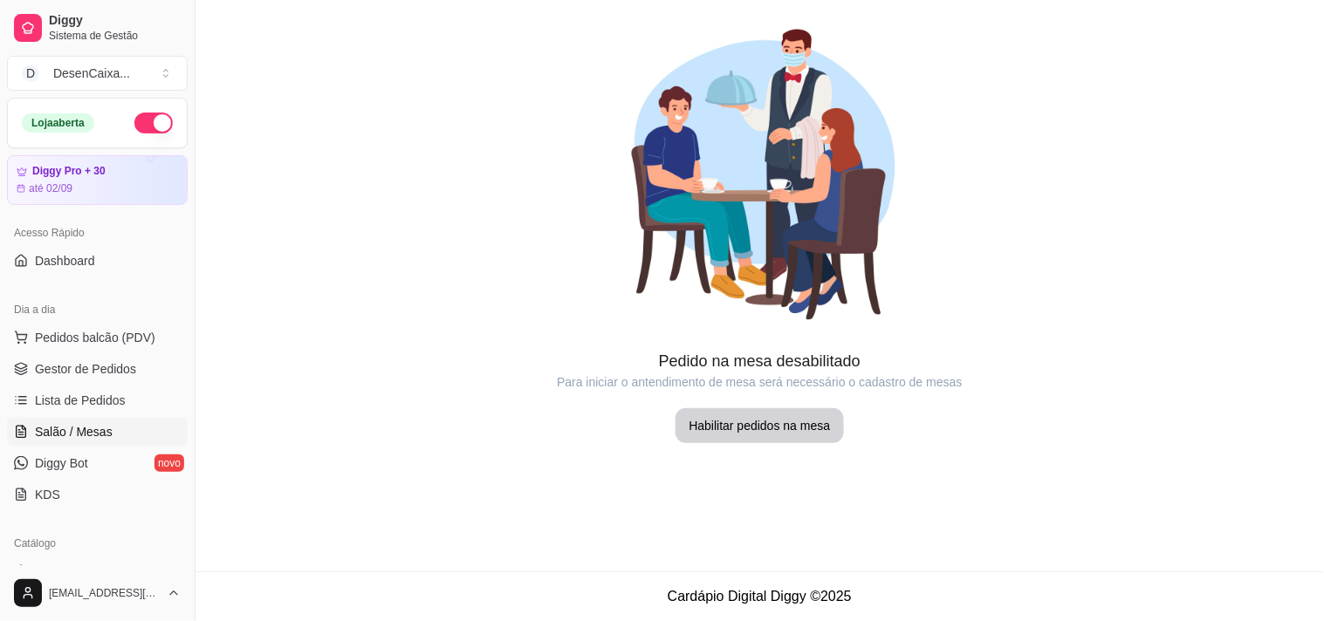
scroll to position [97, 0]
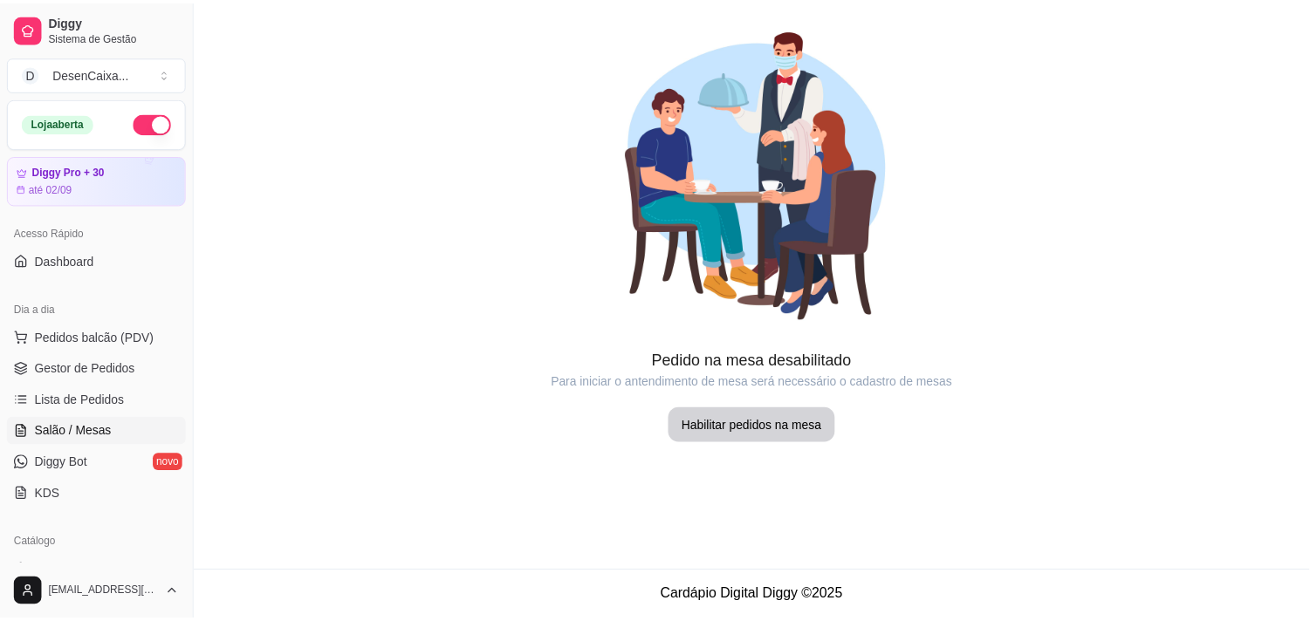
click td "[PERSON_NAME]"
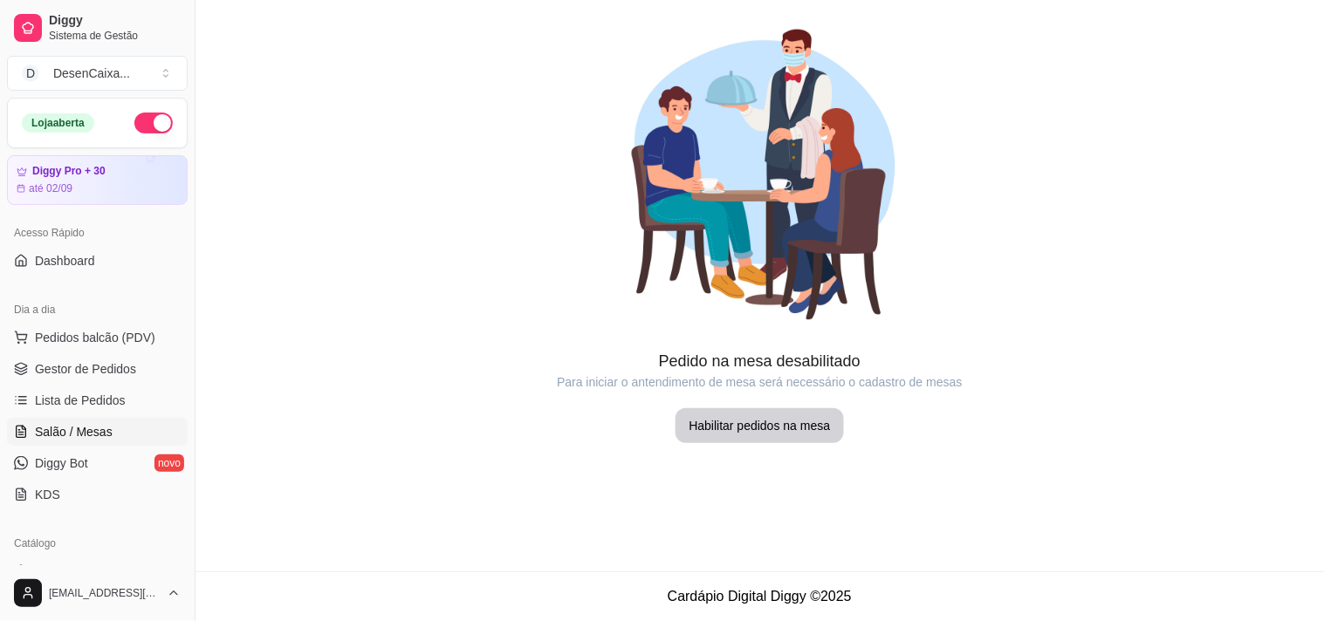
scroll to position [194, 0]
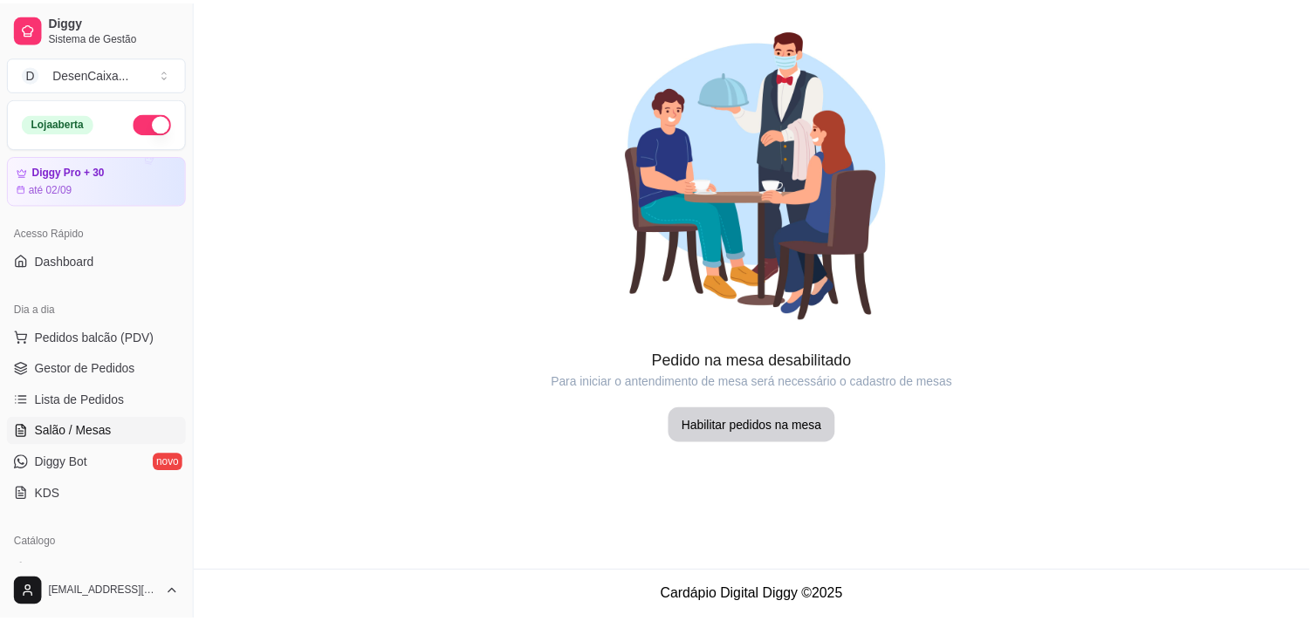
click td "2058"
